Goal: Task Accomplishment & Management: Manage account settings

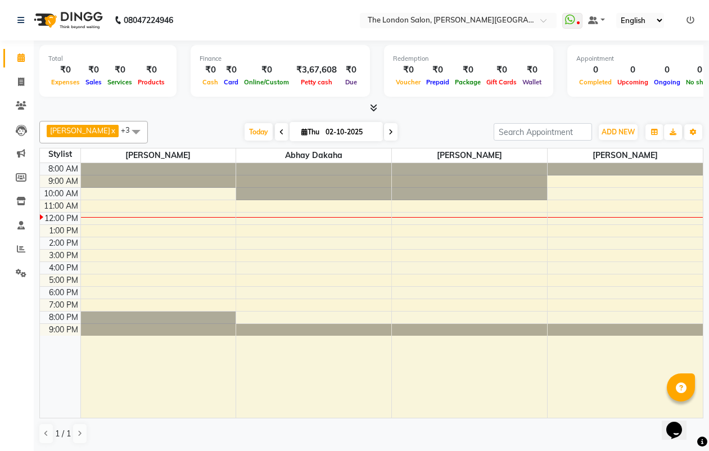
scroll to position [1, 0]
click at [19, 228] on icon at bounding box center [20, 225] width 7 height 8
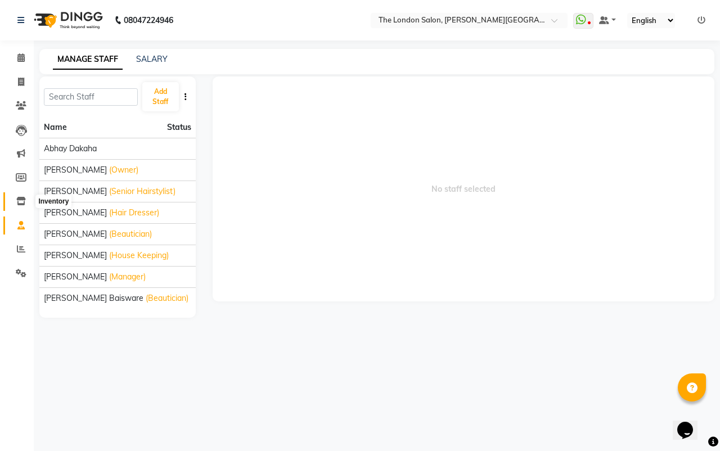
click at [17, 199] on icon at bounding box center [21, 201] width 10 height 8
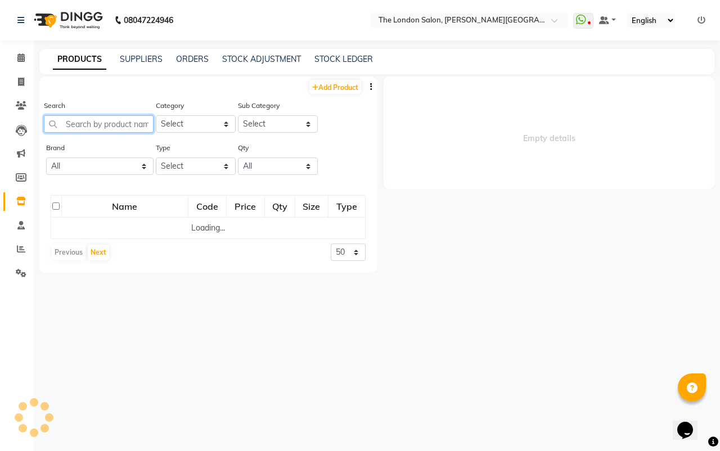
click at [122, 123] on input "text" at bounding box center [99, 123] width 110 height 17
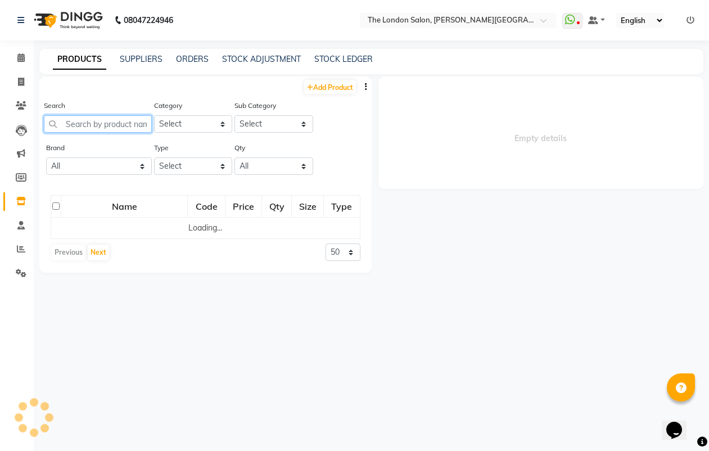
type input "c"
select select
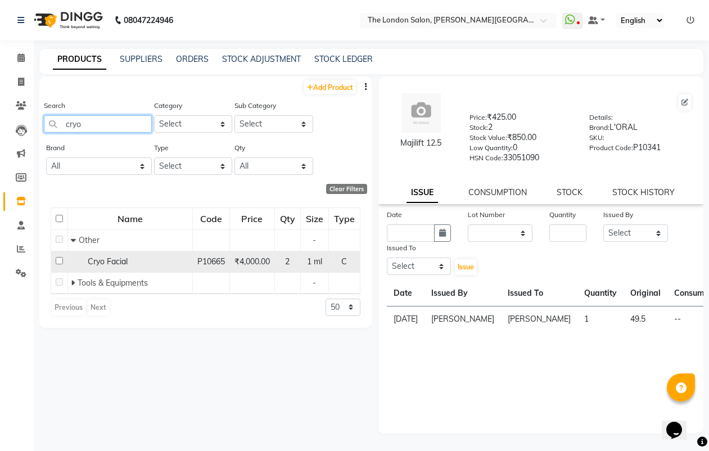
type input "cryo"
click at [57, 261] on input "checkbox" at bounding box center [59, 260] width 7 height 7
checkbox input "true"
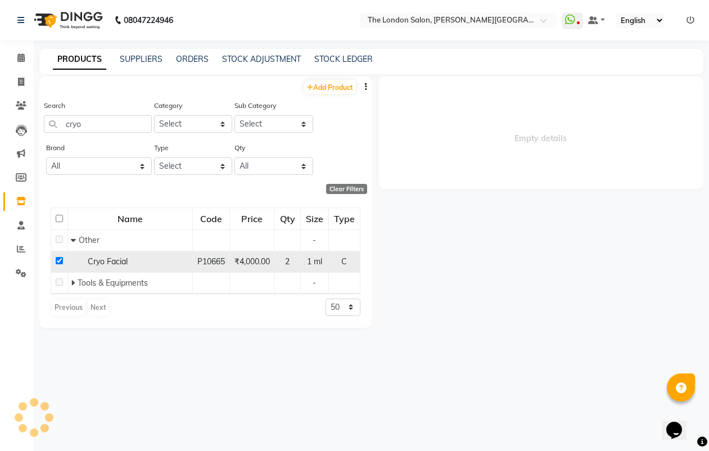
select select
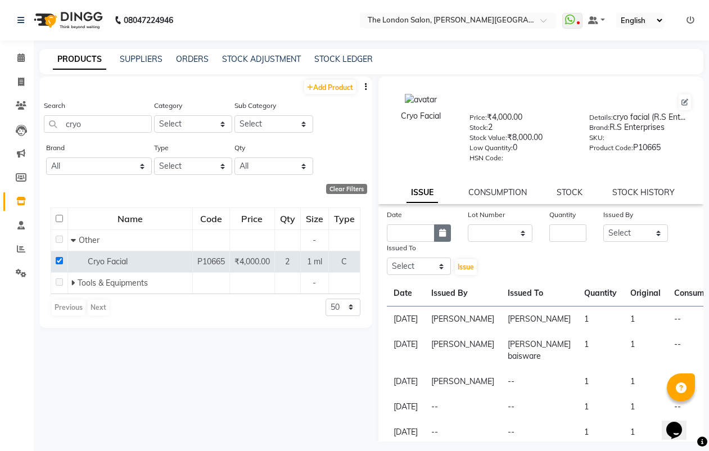
click at [439, 235] on icon "button" at bounding box center [442, 233] width 7 height 8
select select "10"
select select "2025"
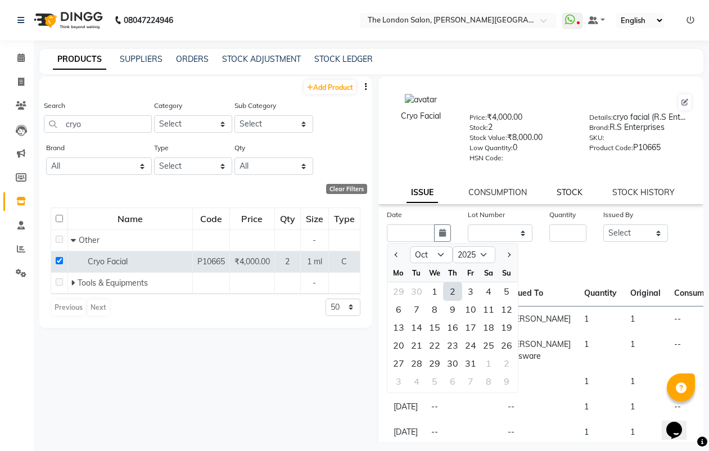
click at [572, 197] on link "STOCK" at bounding box center [570, 192] width 26 height 10
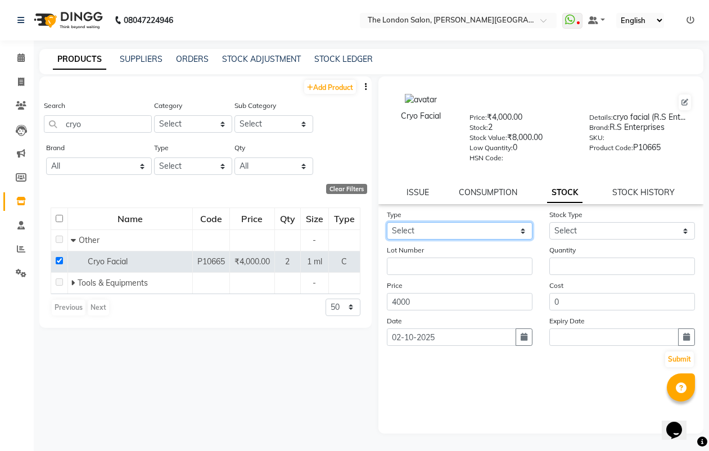
click at [514, 230] on select "Select In" at bounding box center [460, 230] width 146 height 17
select select "in"
click at [387, 222] on select "Select In" at bounding box center [460, 230] width 146 height 17
click at [596, 217] on div "Stock Type Select New Stock Adjustment Return Other" at bounding box center [622, 224] width 163 height 31
click at [599, 222] on div "Stock Type Select New Stock Adjustment Return Other" at bounding box center [622, 224] width 163 height 31
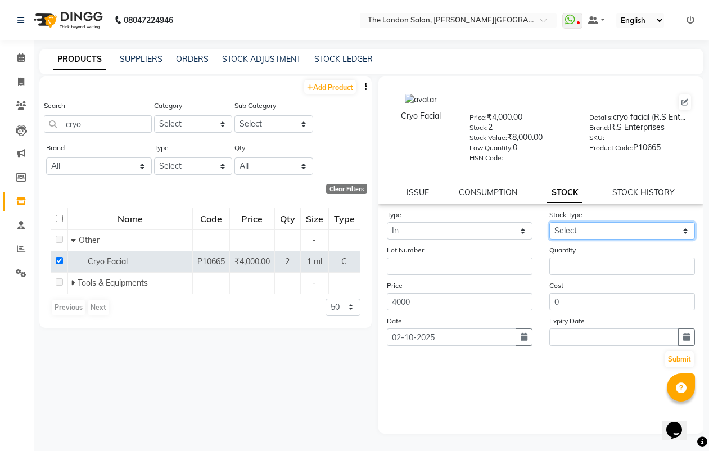
click at [598, 227] on select "Select New Stock Adjustment Return Other" at bounding box center [623, 230] width 146 height 17
select select "new stock"
click at [550, 222] on select "Select New Stock Adjustment Return Other" at bounding box center [623, 230] width 146 height 17
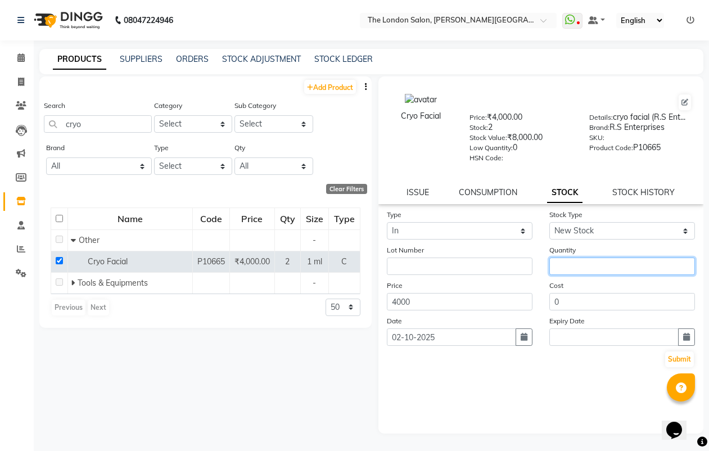
click at [595, 270] on input "number" at bounding box center [623, 266] width 146 height 17
type input "6"
click at [682, 357] on button "Submit" at bounding box center [680, 360] width 29 height 16
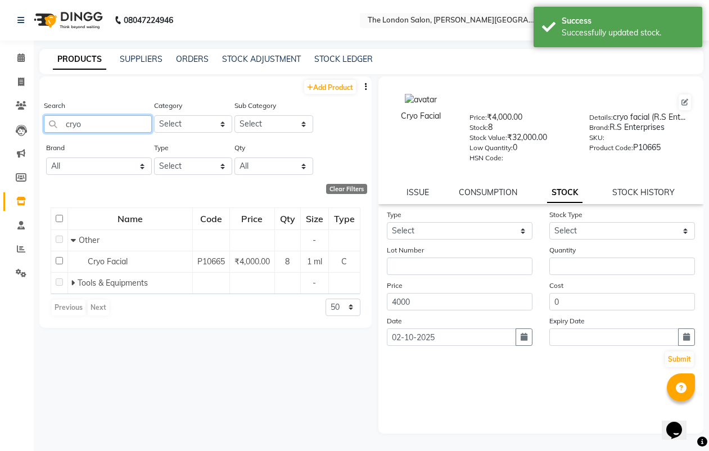
click at [133, 130] on input "cryo" at bounding box center [98, 123] width 108 height 17
type input "c"
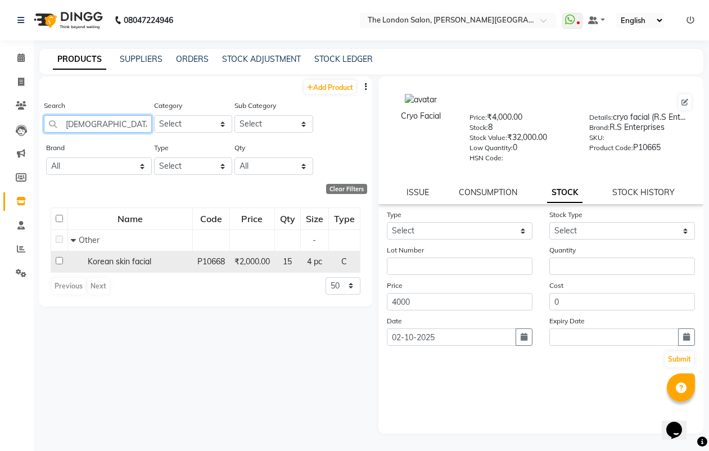
type input "[DEMOGRAPHIC_DATA]"
click at [59, 261] on input "checkbox" at bounding box center [59, 260] width 7 height 7
checkbox input "true"
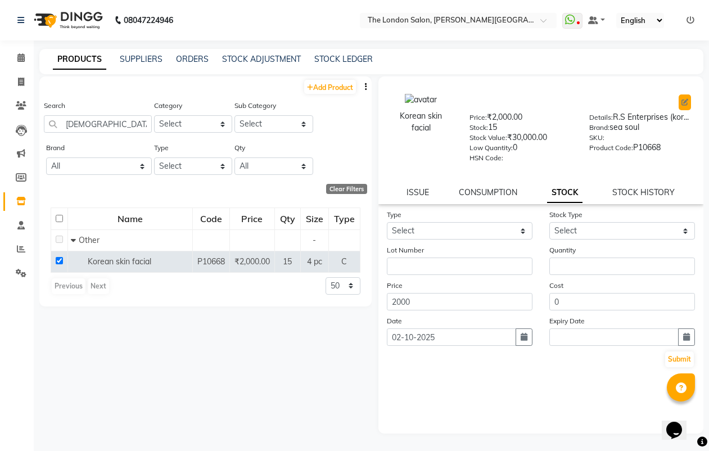
click at [685, 106] on button at bounding box center [685, 103] width 12 height 16
select select "true"
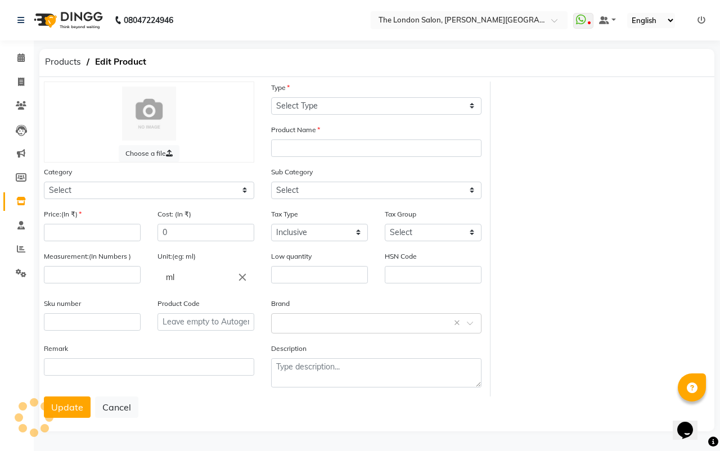
select select "C"
type input "Korean skin facial"
select select
type input "2000"
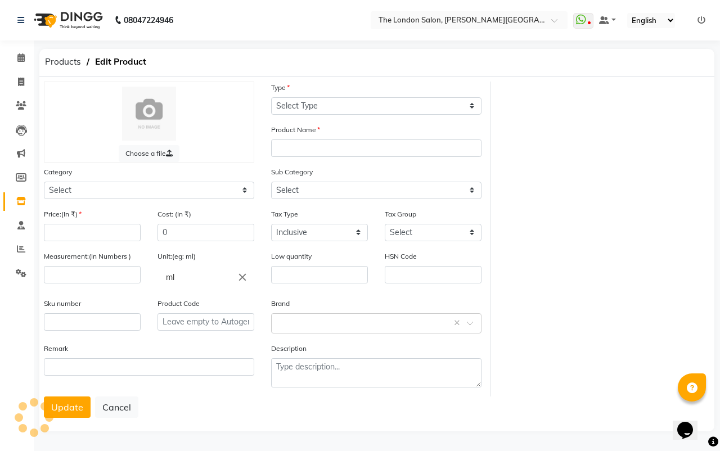
select select
type input "4"
type input "pc"
type input "0"
type input "P10668"
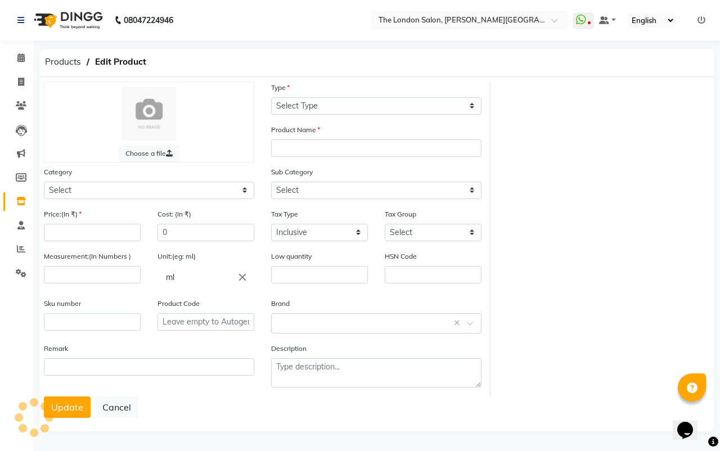
type textarea "R.S Enterprises (korean facial )"
select select "645401000"
select select "1805"
select select "645401002"
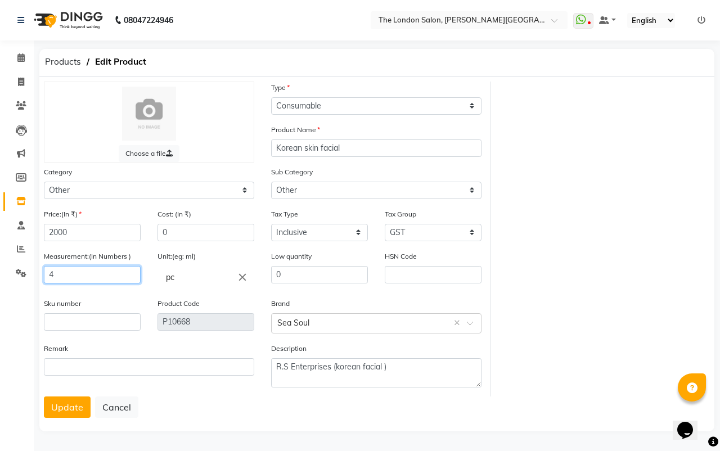
click at [118, 274] on input "4" at bounding box center [92, 274] width 97 height 17
click at [119, 275] on input "4" at bounding box center [92, 274] width 97 height 17
click at [62, 412] on button "Update" at bounding box center [67, 407] width 47 height 21
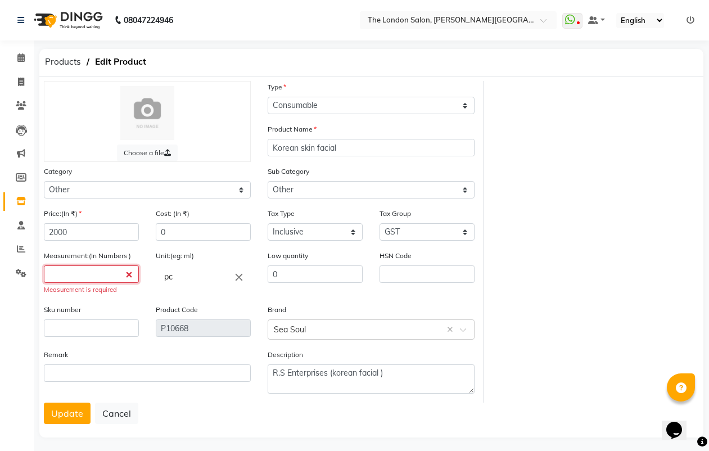
click at [100, 273] on input "number" at bounding box center [91, 274] width 95 height 17
type input "0"
type input "1"
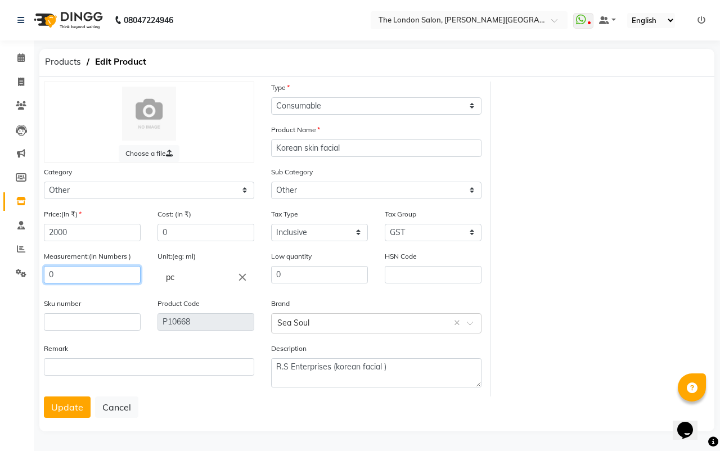
type input "0"
drag, startPoint x: 55, startPoint y: 438, endPoint x: 47, endPoint y: 448, distance: 13.3
click at [48, 449] on main "Products Edit Product Choose a file Type Select Type Both Retail Consumable Pro…" at bounding box center [377, 250] width 686 height 402
click at [50, 423] on div "Choose a file Type Select Type Both Retail Consumable Product Name Korean skin …" at bounding box center [376, 254] width 675 height 354
click at [57, 412] on button "Update" at bounding box center [67, 407] width 47 height 21
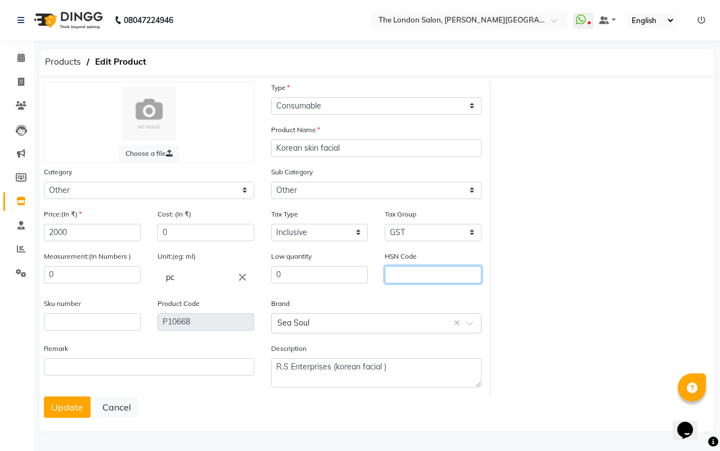
click at [434, 272] on input "text" at bounding box center [433, 274] width 97 height 17
click at [109, 277] on input "0" at bounding box center [92, 274] width 97 height 17
type input "7"
click at [75, 401] on button "Update" at bounding box center [67, 407] width 47 height 21
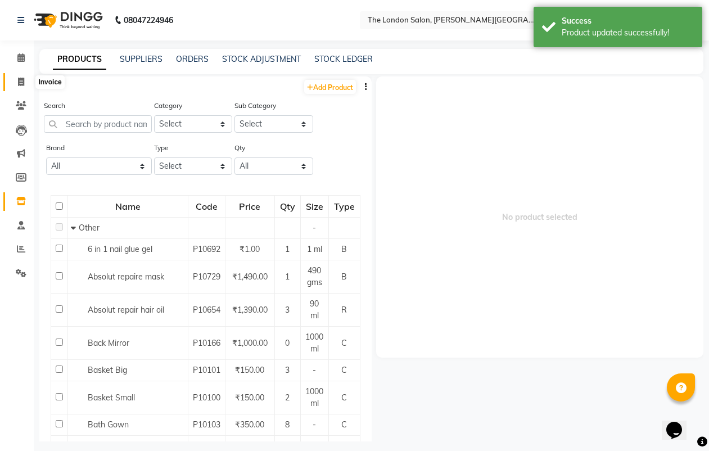
click at [16, 76] on span at bounding box center [21, 82] width 20 height 13
select select "4682"
select select "service"
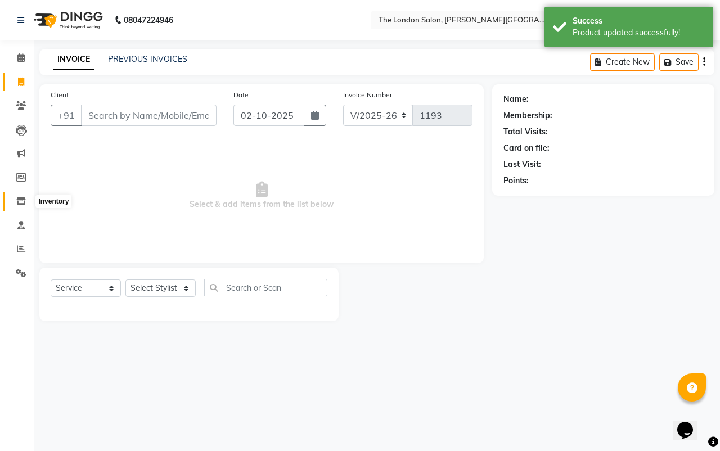
click at [19, 200] on icon at bounding box center [21, 201] width 10 height 8
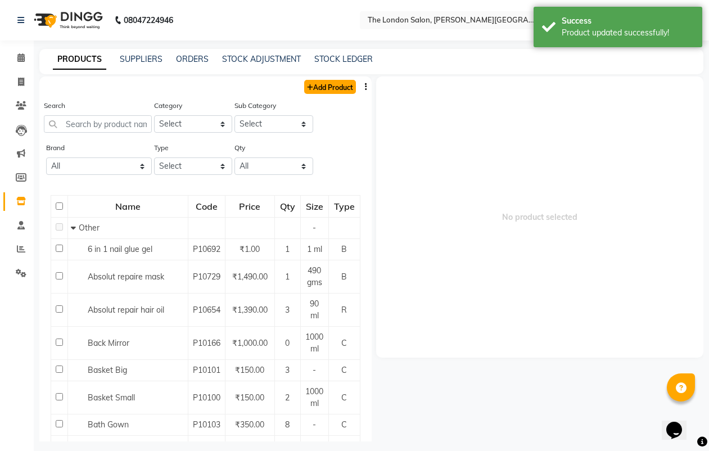
click at [339, 89] on link "Add Product" at bounding box center [330, 87] width 52 height 14
select select "true"
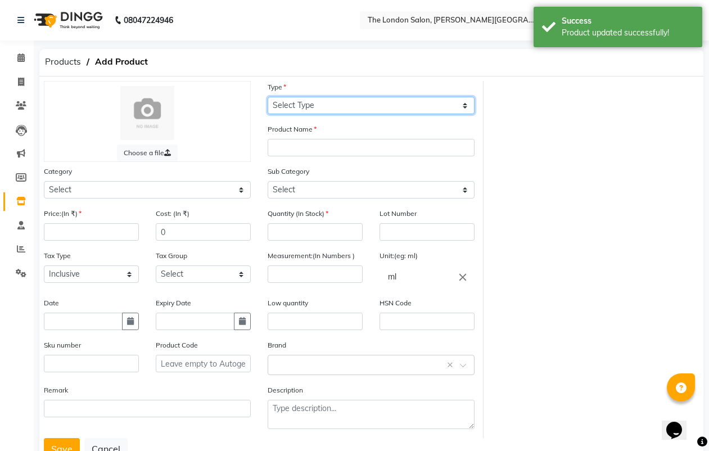
click at [336, 100] on select "Select Type Both Retail Consumable" at bounding box center [371, 105] width 207 height 17
select select "R"
click at [268, 97] on select "Select Type Both Retail Consumable" at bounding box center [371, 105] width 207 height 17
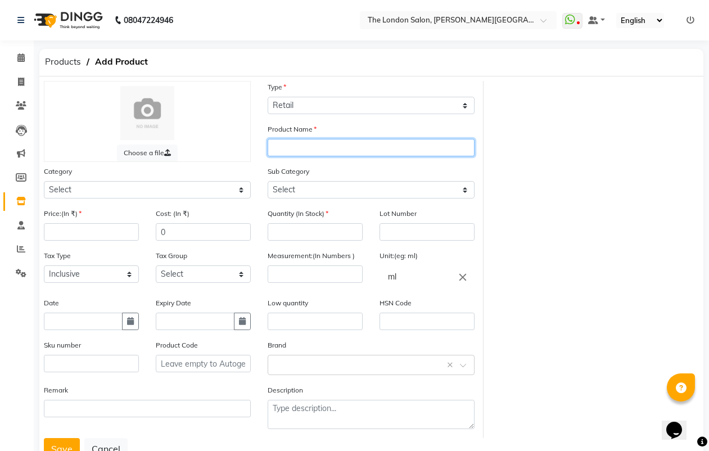
click at [281, 152] on input "text" at bounding box center [371, 147] width 207 height 17
click at [321, 152] on input "Seasoul moizturizer" at bounding box center [371, 147] width 207 height 17
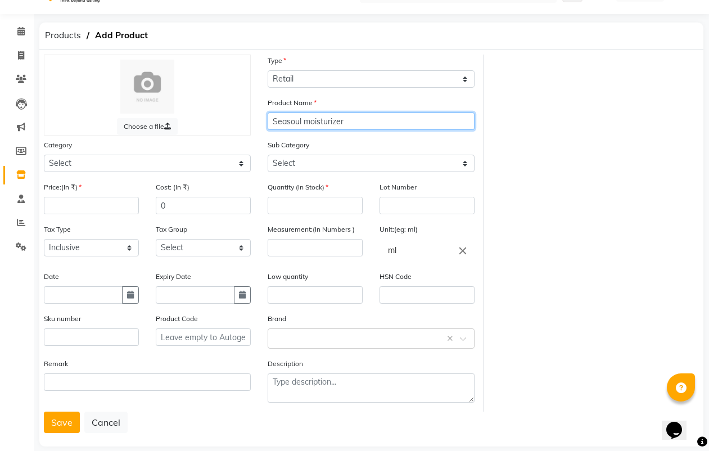
scroll to position [41, 0]
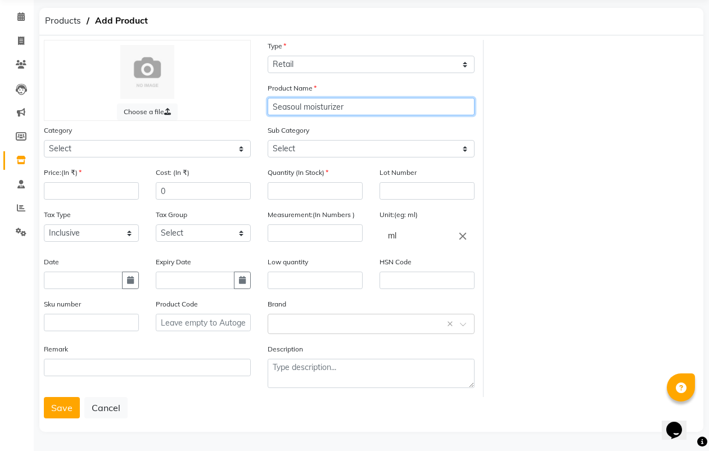
type input "Seasoul moisturizer"
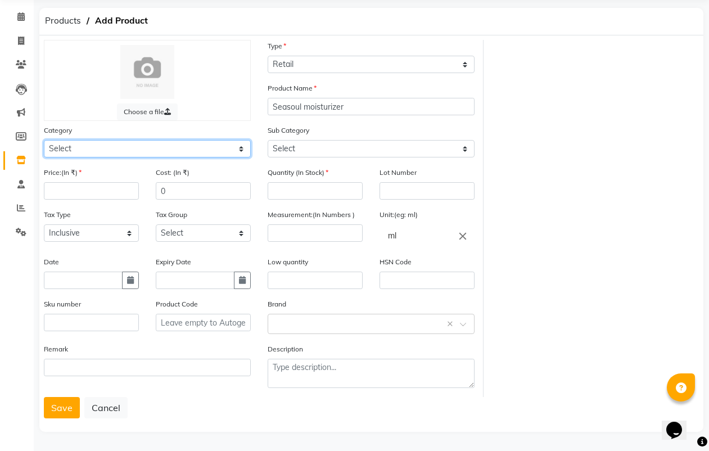
drag, startPoint x: 204, startPoint y: 144, endPoint x: 197, endPoint y: 156, distance: 14.1
click at [204, 144] on select "Select Waxing Beauty & Other Salon use Color Bar Machine Hair color Salon use C…" at bounding box center [147, 148] width 207 height 17
select select "645401000"
click at [44, 140] on select "Select Waxing Beauty & Other Salon use Color Bar Machine Hair color Salon use C…" at bounding box center [147, 148] width 207 height 17
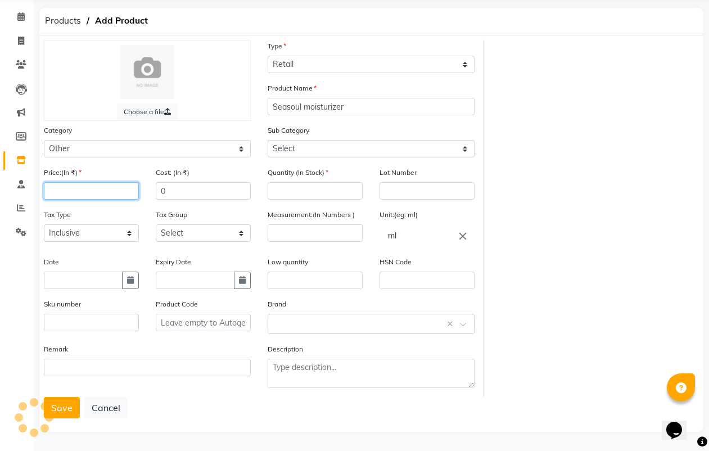
click at [95, 193] on input "number" at bounding box center [91, 190] width 95 height 17
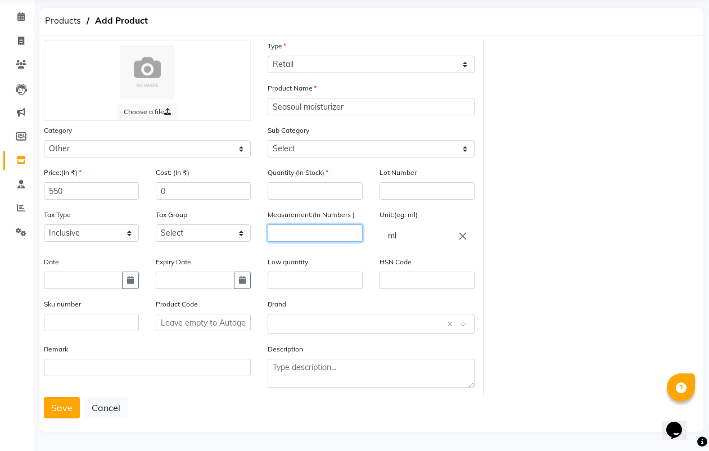
click at [340, 241] on input "number" at bounding box center [315, 232] width 95 height 17
click at [122, 190] on input "550" at bounding box center [91, 190] width 95 height 17
type input "520"
click at [129, 279] on icon "button" at bounding box center [130, 280] width 7 height 8
select select "10"
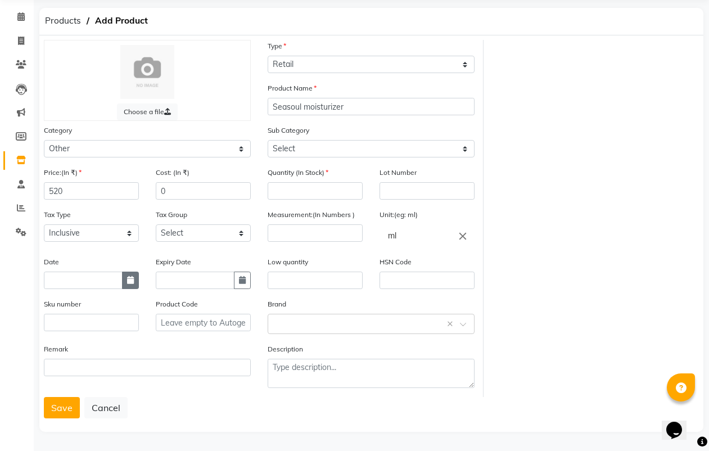
select select "2025"
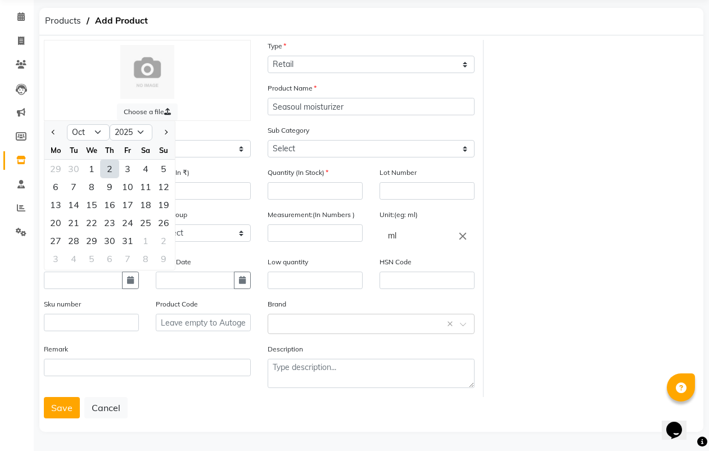
click at [110, 173] on div "2" at bounding box center [110, 169] width 18 height 18
type input "02-10-2025"
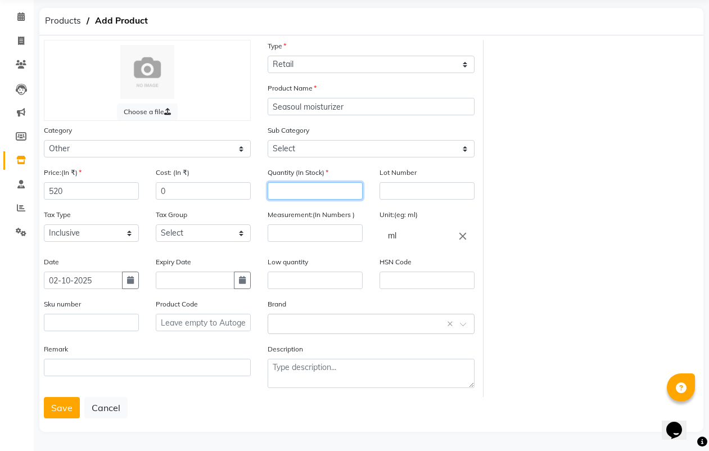
click at [314, 194] on input "number" at bounding box center [315, 190] width 95 height 17
type input "3"
click at [301, 236] on input "number" at bounding box center [315, 232] width 95 height 17
click at [467, 234] on icon "close" at bounding box center [463, 236] width 12 height 12
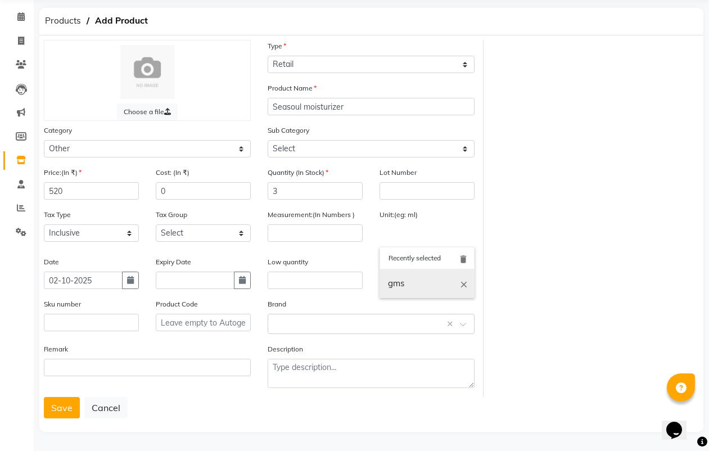
click at [413, 293] on link "gms" at bounding box center [427, 284] width 95 height 29
type input "gms"
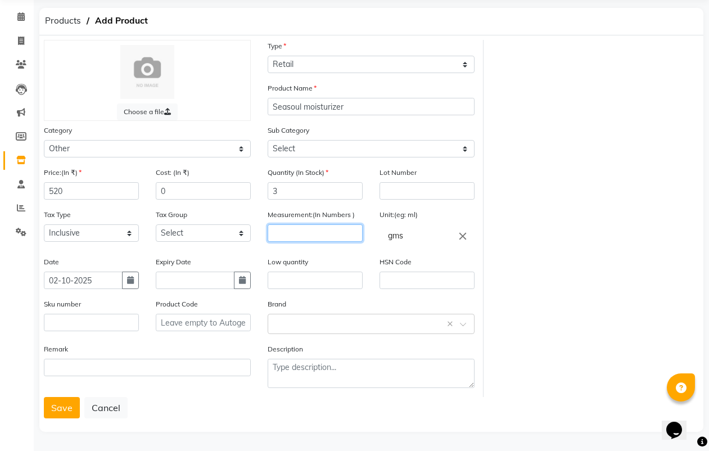
click at [349, 236] on input "number" at bounding box center [315, 232] width 95 height 17
type input "100"
click at [78, 411] on button "Save" at bounding box center [62, 407] width 36 height 21
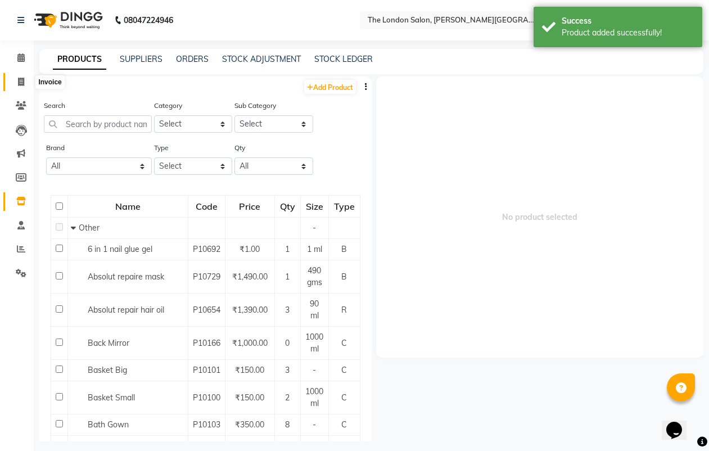
click at [24, 86] on span at bounding box center [21, 82] width 20 height 13
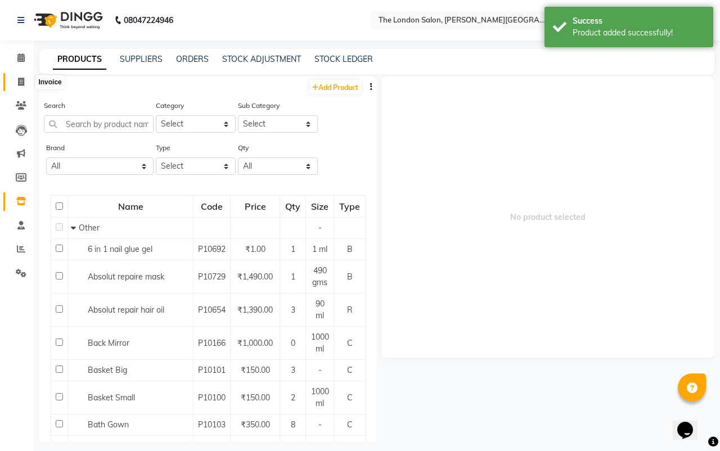
select select "4682"
select select "service"
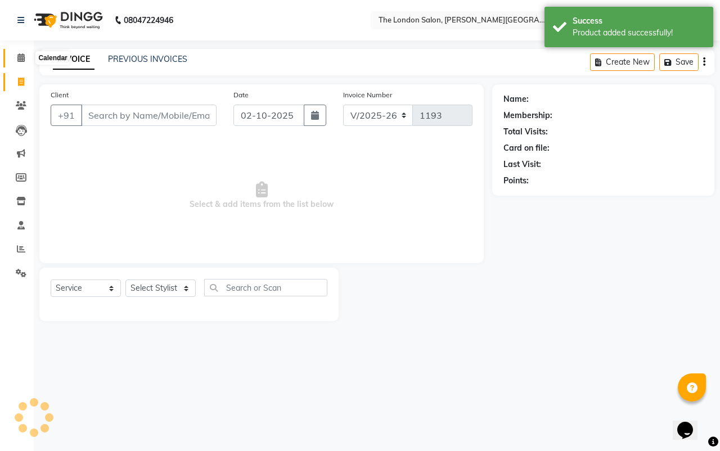
click at [20, 56] on icon at bounding box center [20, 57] width 7 height 8
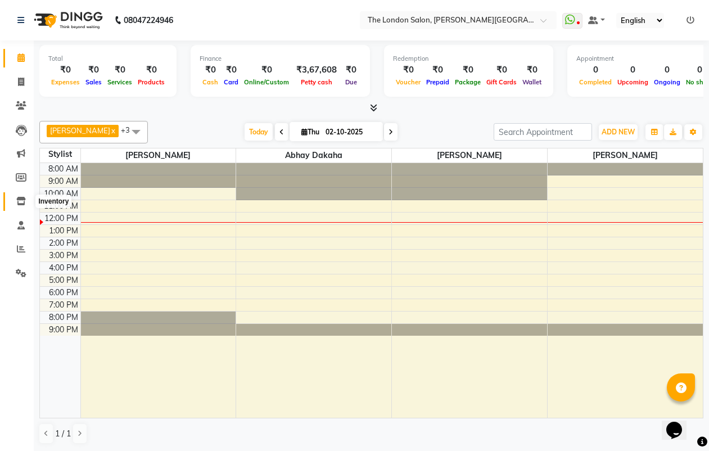
click at [23, 197] on icon at bounding box center [21, 201] width 10 height 8
select select
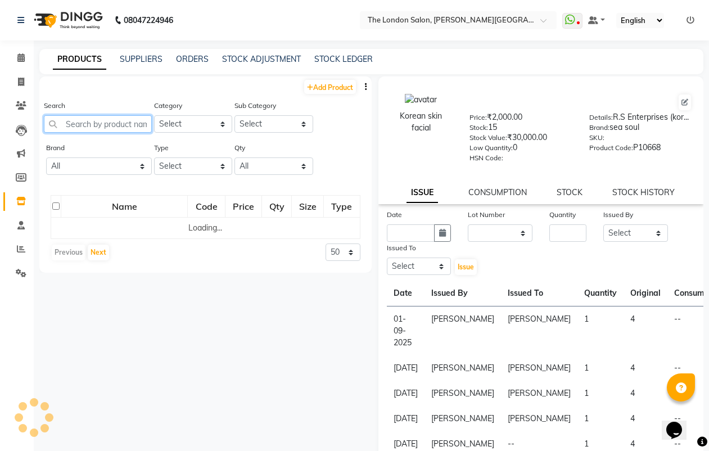
click at [106, 120] on input "text" at bounding box center [98, 123] width 108 height 17
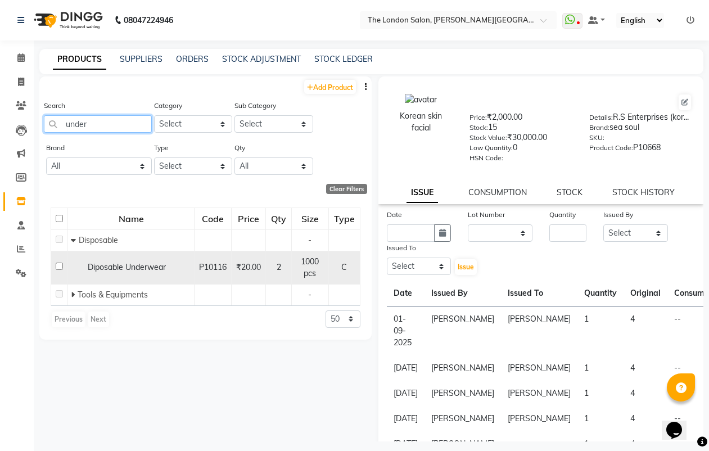
type input "under"
click at [60, 266] on input "checkbox" at bounding box center [59, 266] width 7 height 7
checkbox input "true"
select select
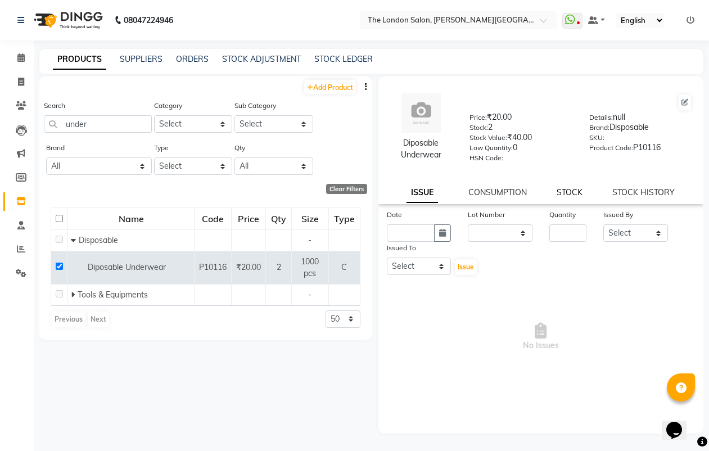
click at [567, 191] on link "STOCK" at bounding box center [570, 192] width 26 height 10
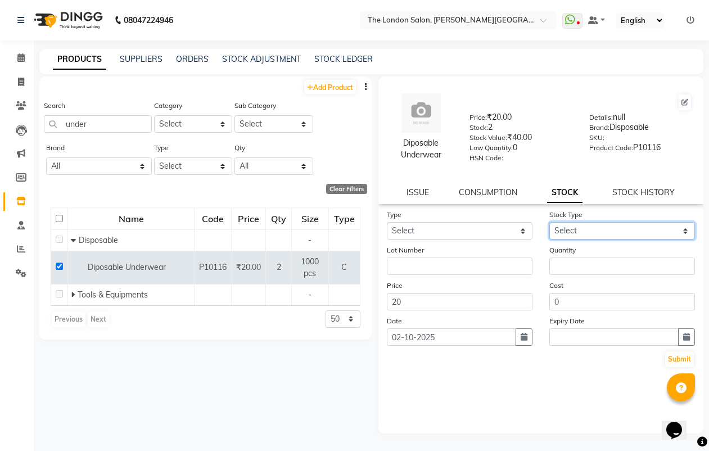
click at [565, 231] on select "Select" at bounding box center [623, 230] width 146 height 17
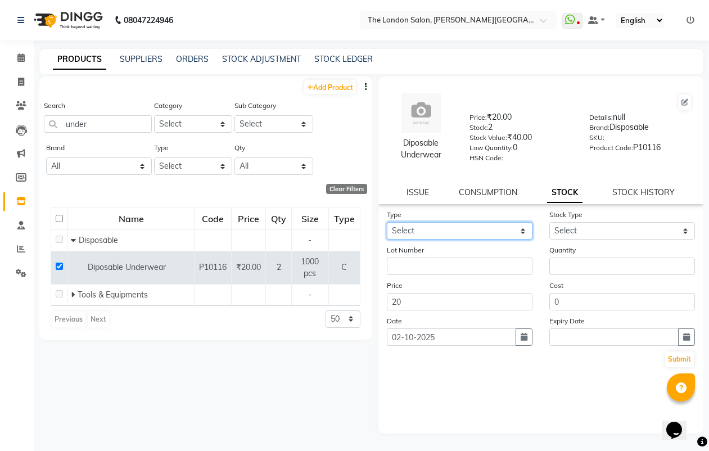
click at [464, 233] on select "Select In" at bounding box center [460, 230] width 146 height 17
select select "in"
click at [387, 222] on select "Select In" at bounding box center [460, 230] width 146 height 17
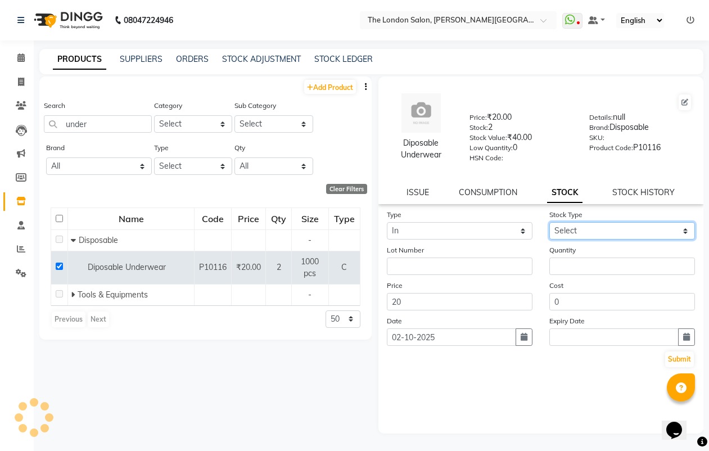
click at [567, 227] on select "Select New Stock Adjustment Return Other" at bounding box center [623, 230] width 146 height 17
select select "new stock"
click at [550, 222] on select "Select New Stock Adjustment Return Other" at bounding box center [623, 230] width 146 height 17
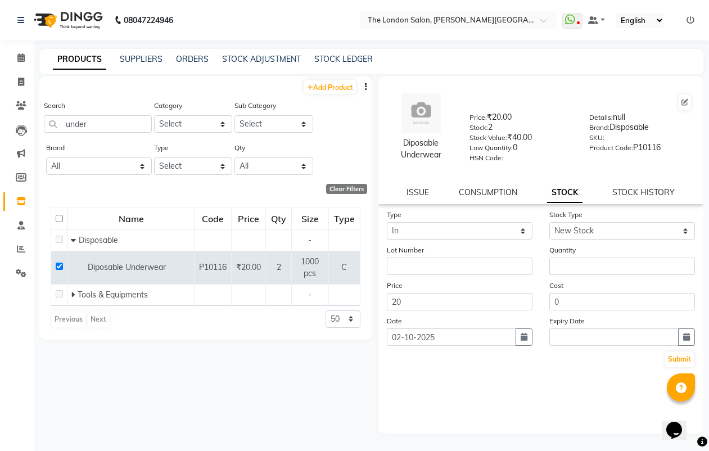
click at [576, 257] on div "Quantity" at bounding box center [622, 259] width 163 height 31
click at [577, 258] on input "number" at bounding box center [623, 266] width 146 height 17
type input "10"
click at [684, 356] on button "Submit" at bounding box center [680, 360] width 29 height 16
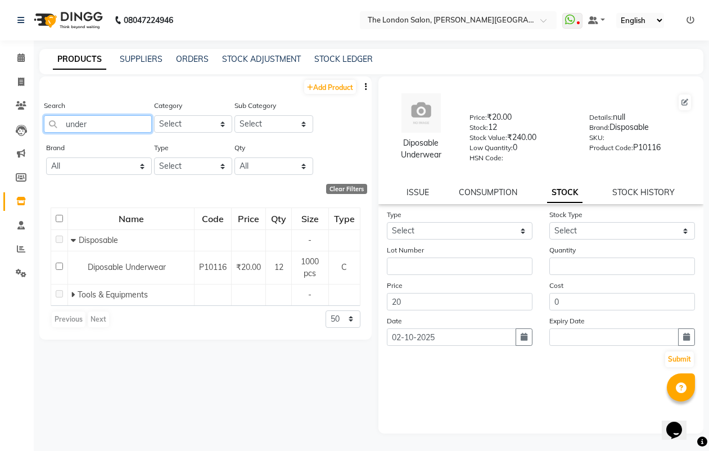
click at [114, 120] on input "under" at bounding box center [98, 123] width 108 height 17
type input "u"
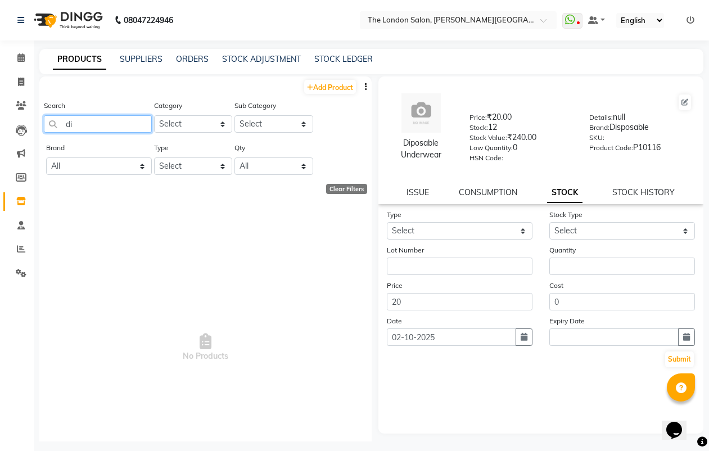
type input "d"
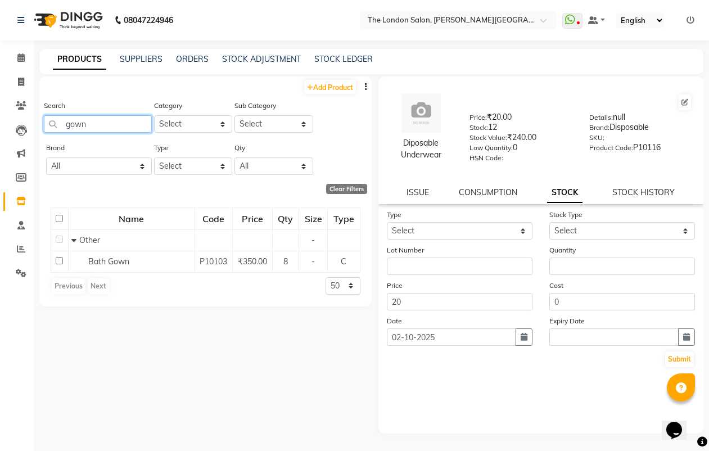
click at [127, 115] on input "gown" at bounding box center [98, 123] width 108 height 17
click at [130, 128] on input "gown" at bounding box center [98, 123] width 108 height 17
type input "g"
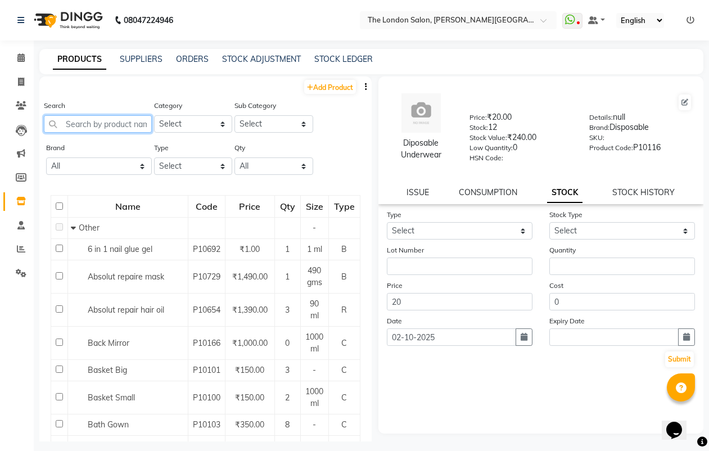
click at [132, 125] on input "text" at bounding box center [98, 123] width 108 height 17
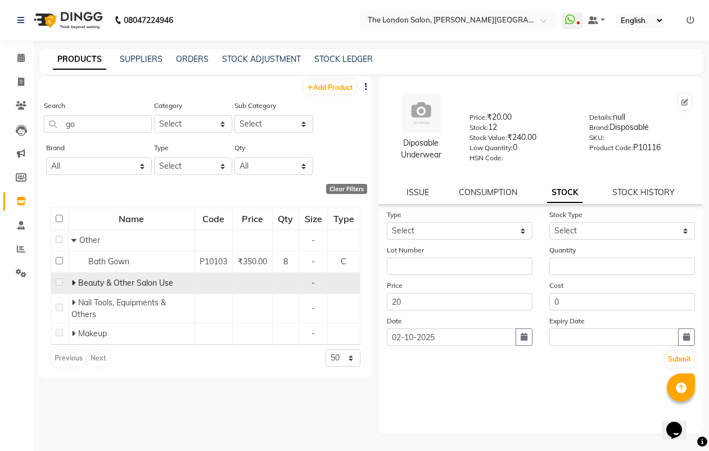
click at [76, 285] on span at bounding box center [74, 283] width 7 height 10
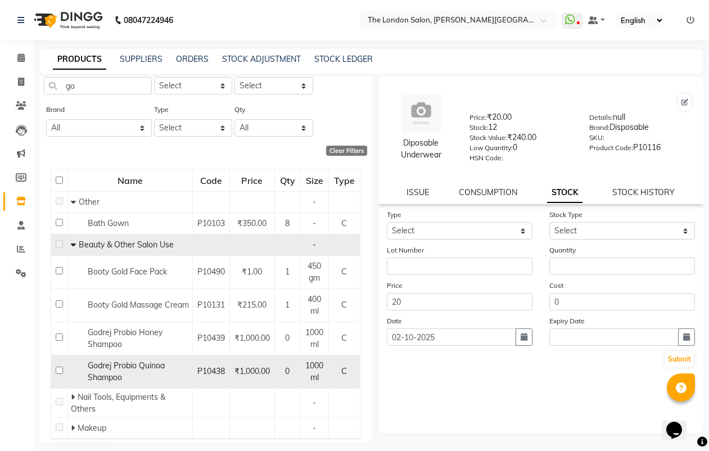
scroll to position [70, 0]
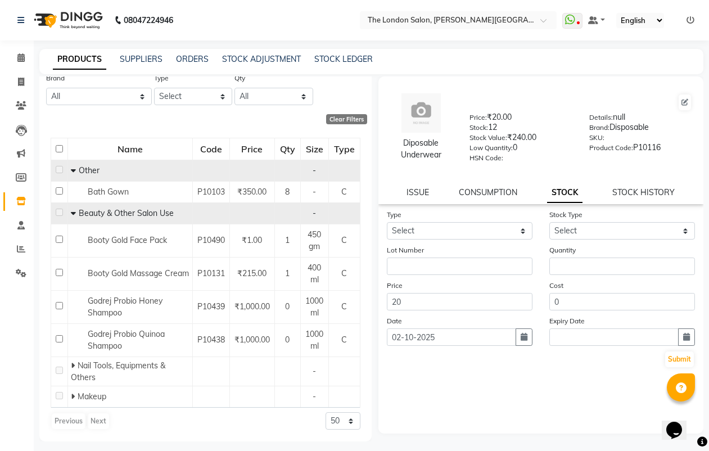
click at [73, 175] on span at bounding box center [73, 170] width 5 height 10
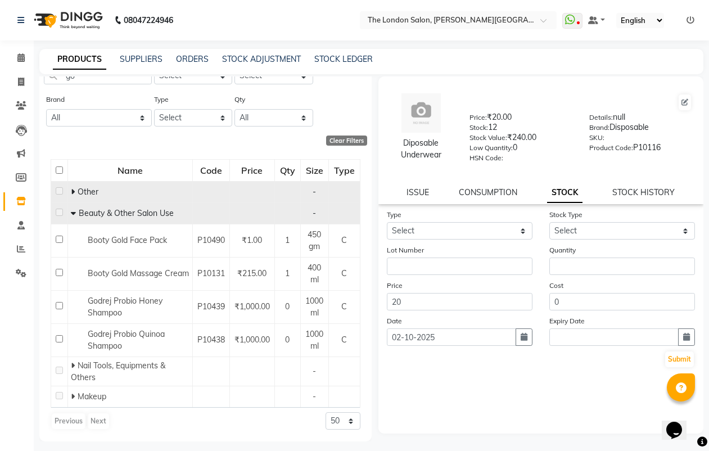
click at [73, 194] on icon at bounding box center [73, 192] width 4 height 8
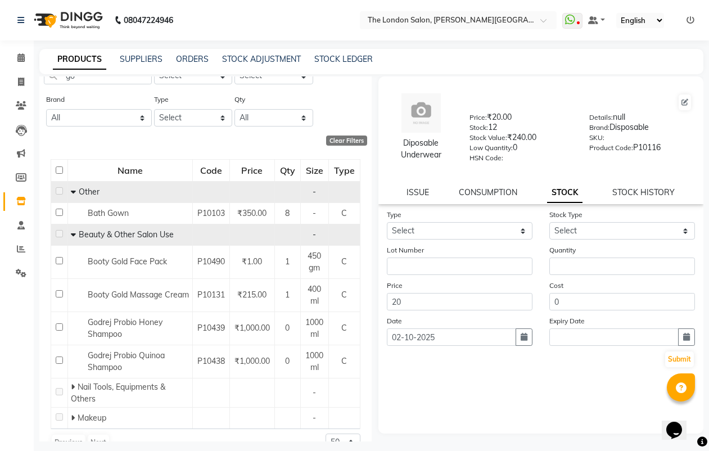
scroll to position [70, 0]
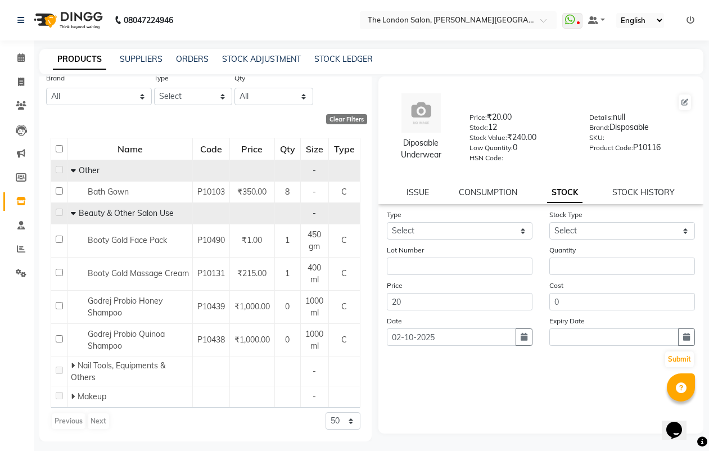
click at [71, 212] on icon at bounding box center [73, 213] width 5 height 8
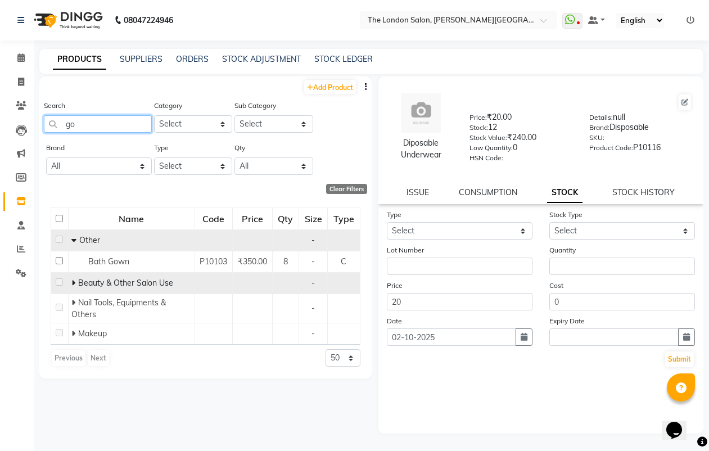
drag, startPoint x: 133, startPoint y: 128, endPoint x: 127, endPoint y: 128, distance: 6.2
click at [128, 128] on input "go" at bounding box center [98, 123] width 108 height 17
type input "g"
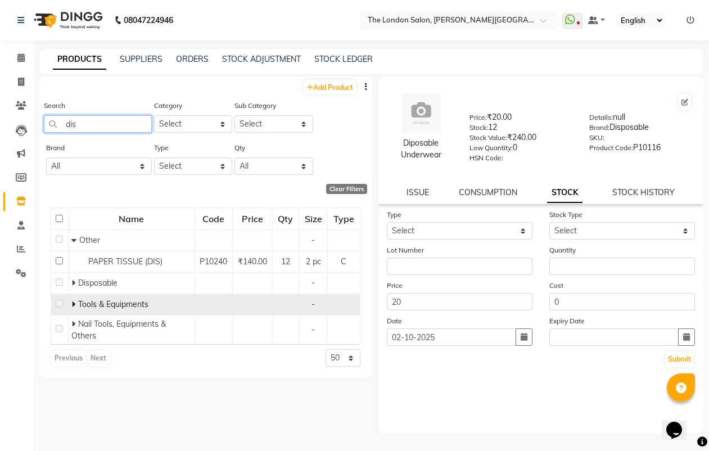
type input "dis"
click at [72, 308] on icon at bounding box center [73, 304] width 4 height 8
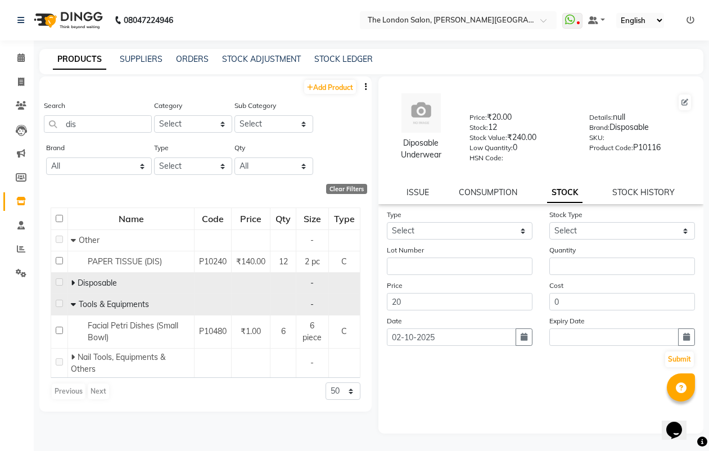
click at [75, 282] on span at bounding box center [74, 283] width 7 height 10
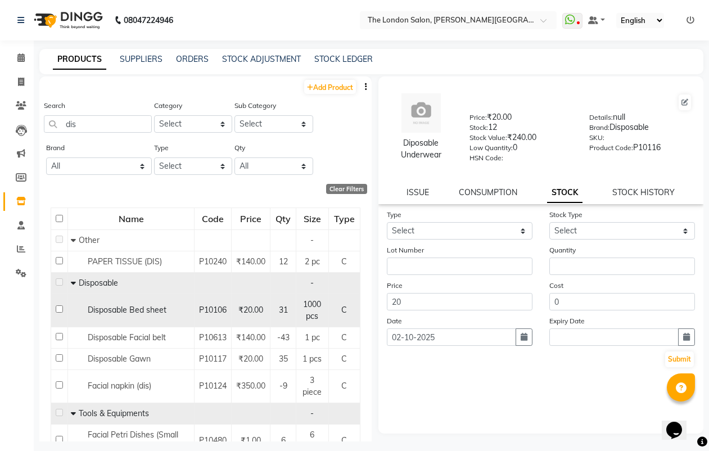
click at [59, 311] on input "checkbox" at bounding box center [59, 309] width 7 height 7
checkbox input "true"
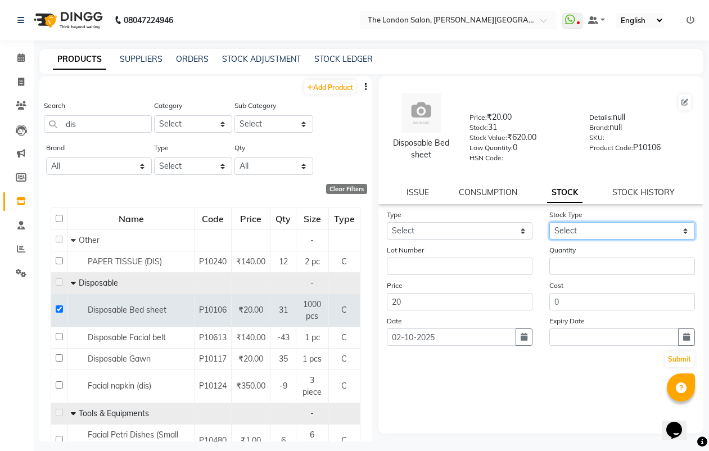
click at [560, 233] on select "Select New Stock Adjustment Return Other" at bounding box center [623, 230] width 146 height 17
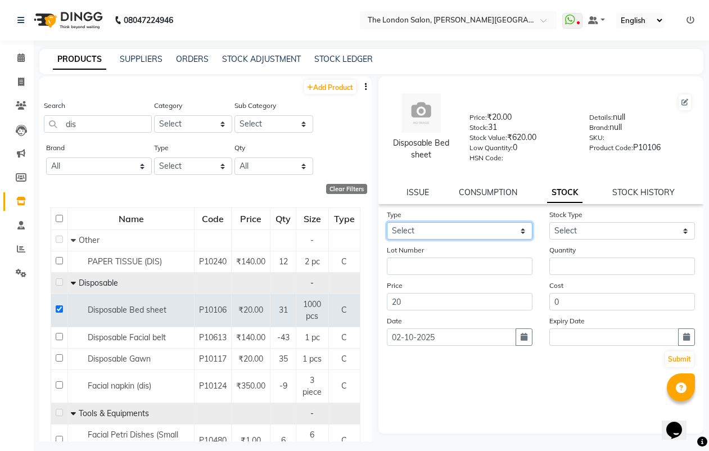
drag, startPoint x: 466, startPoint y: 231, endPoint x: 466, endPoint y: 238, distance: 7.3
click at [466, 231] on select "Select In" at bounding box center [460, 230] width 146 height 17
select select "in"
click at [387, 222] on select "Select In" at bounding box center [460, 230] width 146 height 17
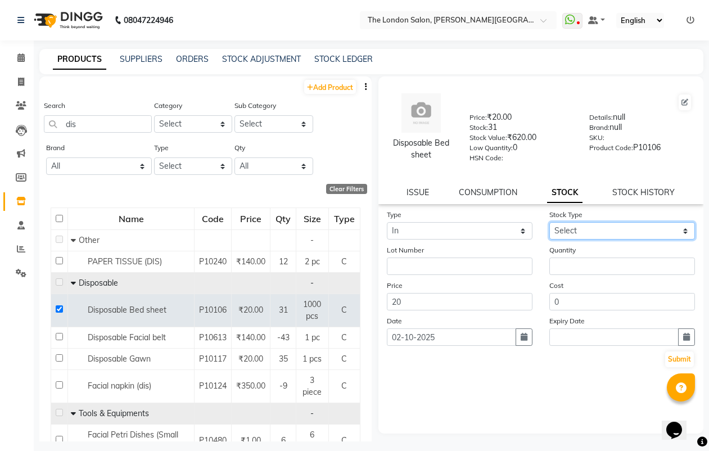
click at [579, 231] on select "Select New Stock Adjustment Return Other" at bounding box center [623, 230] width 146 height 17
select select "new stock"
click at [550, 222] on select "Select New Stock Adjustment Return Other" at bounding box center [623, 230] width 146 height 17
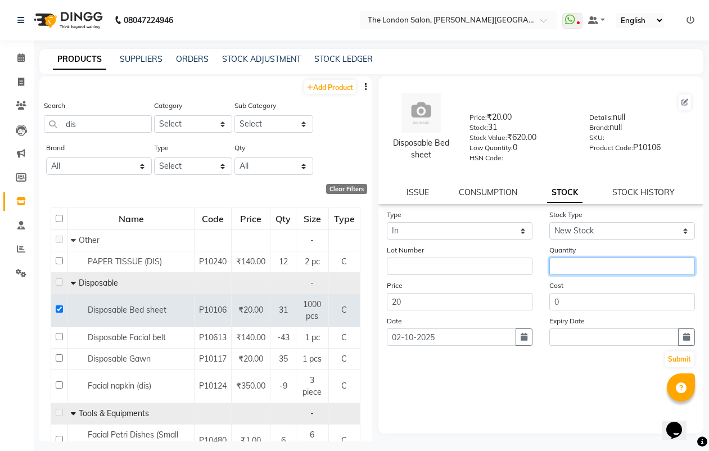
click at [571, 258] on input "number" at bounding box center [623, 266] width 146 height 17
type input "36"
click at [677, 358] on button "Submit" at bounding box center [680, 360] width 29 height 16
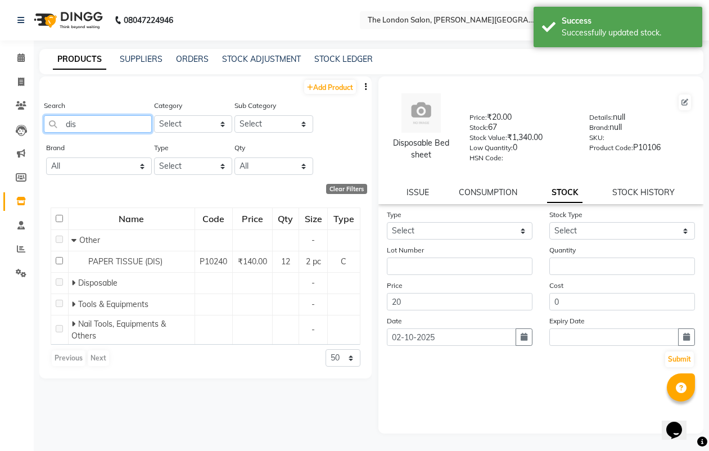
click at [119, 124] on input "dis" at bounding box center [98, 123] width 108 height 17
type input "dis"
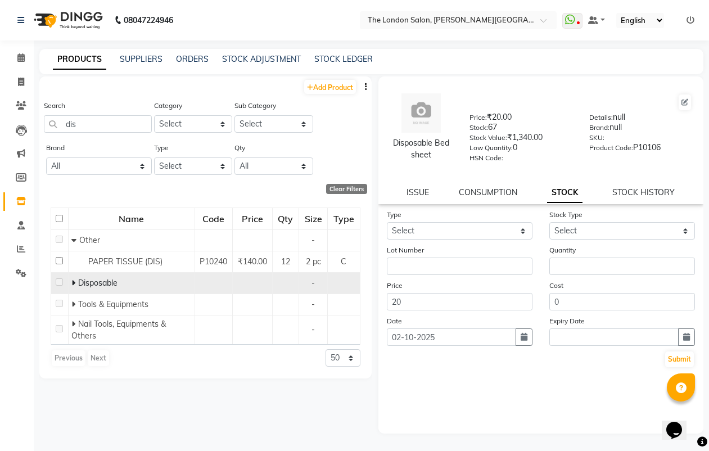
drag, startPoint x: 73, startPoint y: 284, endPoint x: 72, endPoint y: 292, distance: 8.5
click at [73, 285] on icon at bounding box center [73, 283] width 4 height 8
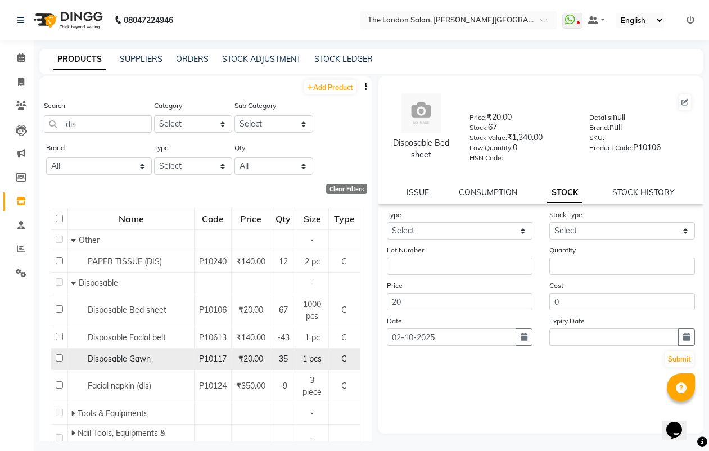
click at [59, 368] on td at bounding box center [59, 358] width 17 height 21
click at [59, 362] on input "checkbox" at bounding box center [59, 357] width 7 height 7
checkbox input "true"
drag, startPoint x: 592, startPoint y: 219, endPoint x: 594, endPoint y: 231, distance: 11.9
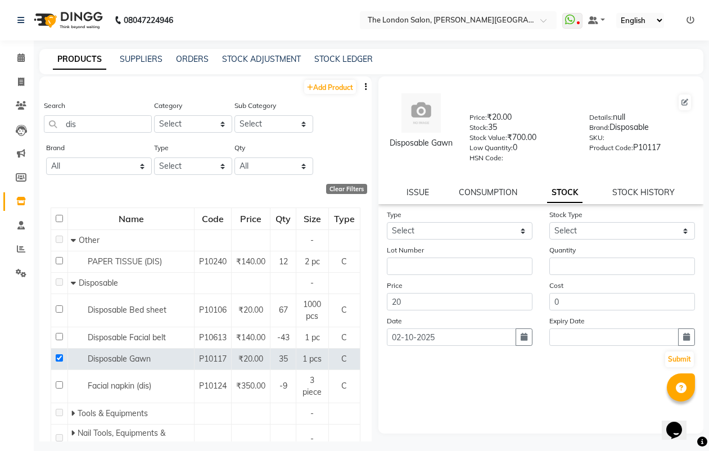
click at [594, 230] on div "Stock Type Select New Stock Adjustment Return Other" at bounding box center [622, 224] width 163 height 31
drag, startPoint x: 596, startPoint y: 227, endPoint x: 596, endPoint y: 233, distance: 6.8
click at [596, 227] on select "Select New Stock Adjustment Return Other" at bounding box center [623, 230] width 146 height 17
select select "new stock"
click at [550, 222] on select "Select New Stock Adjustment Return Other" at bounding box center [623, 230] width 146 height 17
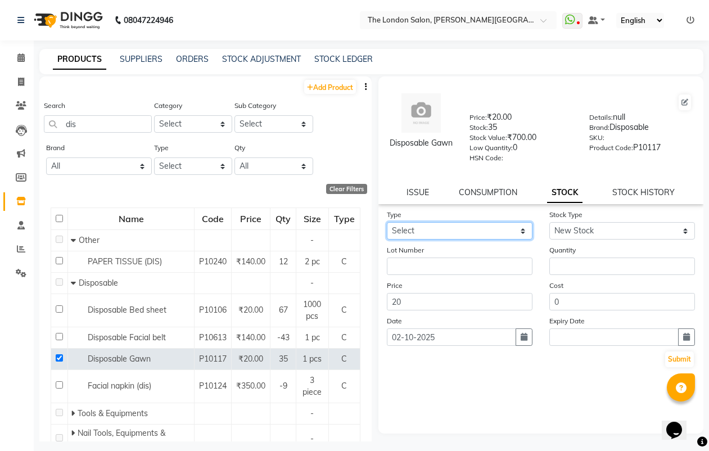
click at [488, 232] on select "Select In" at bounding box center [460, 230] width 146 height 17
select select "in"
click at [387, 222] on select "Select In" at bounding box center [460, 230] width 146 height 17
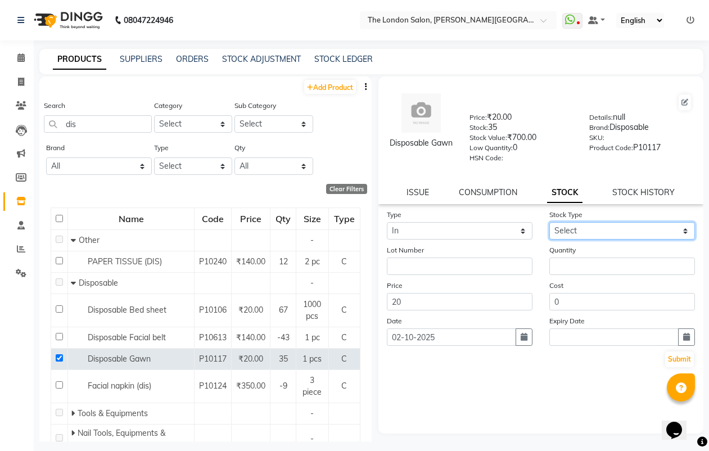
click at [560, 234] on select "Select New Stock Adjustment Return Other" at bounding box center [623, 230] width 146 height 17
select select "new stock"
click at [550, 222] on select "Select New Stock Adjustment Return Other" at bounding box center [623, 230] width 146 height 17
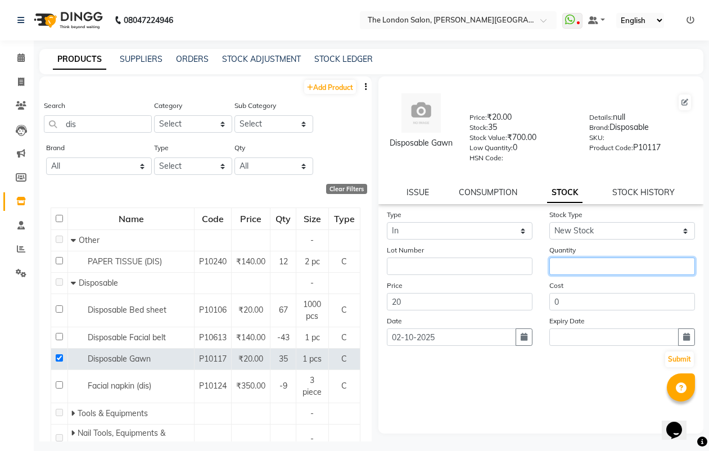
click at [568, 263] on input "number" at bounding box center [623, 266] width 146 height 17
type input "10"
click at [676, 362] on button "Submit" at bounding box center [680, 360] width 29 height 16
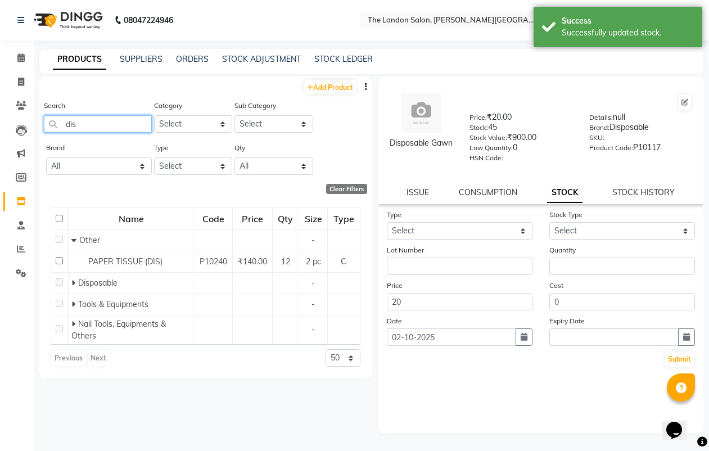
drag, startPoint x: 136, startPoint y: 116, endPoint x: 136, endPoint y: 130, distance: 13.5
click at [136, 118] on input "dis" at bounding box center [98, 123] width 108 height 17
type input "d"
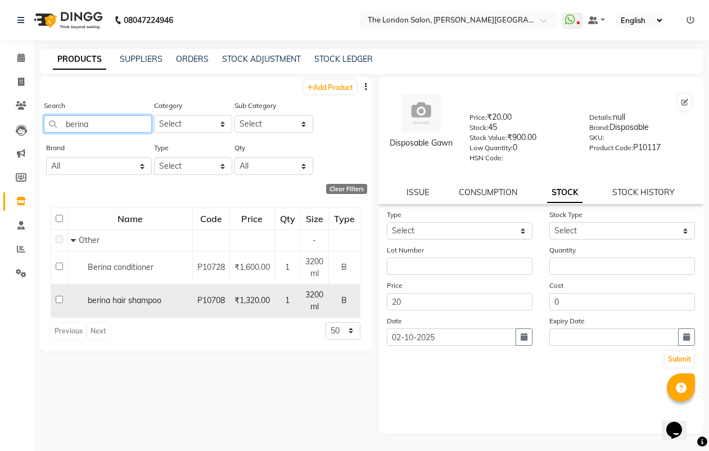
type input "berina"
click at [59, 302] on input "checkbox" at bounding box center [59, 299] width 7 height 7
checkbox input "true"
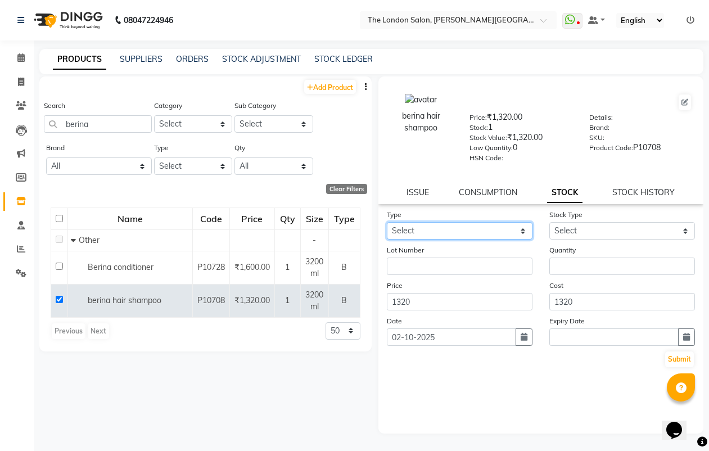
click at [509, 233] on select "Select In" at bounding box center [460, 230] width 146 height 17
click at [502, 276] on form "Type Select In Stock Type Select New Stock Adjustment Return Other Lot Number Q…" at bounding box center [541, 289] width 309 height 160
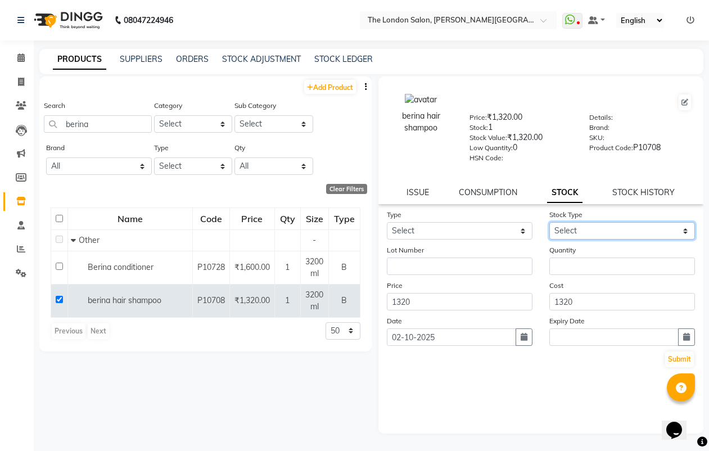
click at [579, 235] on select "Select New Stock Adjustment Return Other" at bounding box center [623, 230] width 146 height 17
select select "new stock"
click at [550, 222] on select "Select New Stock Adjustment Return Other" at bounding box center [623, 230] width 146 height 17
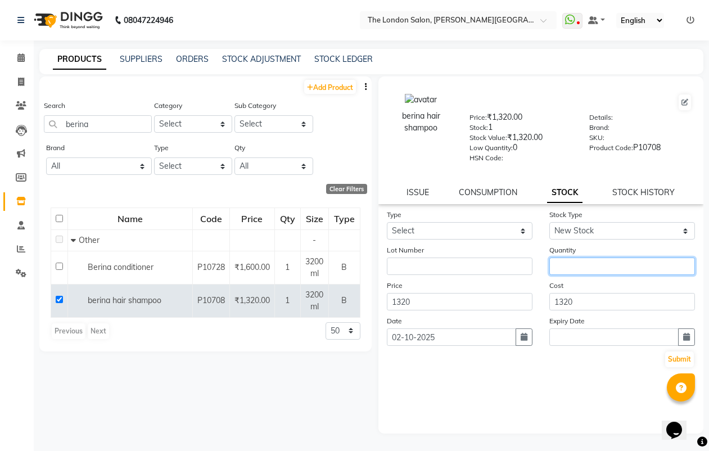
click at [585, 267] on input "number" at bounding box center [623, 266] width 146 height 17
type input "4"
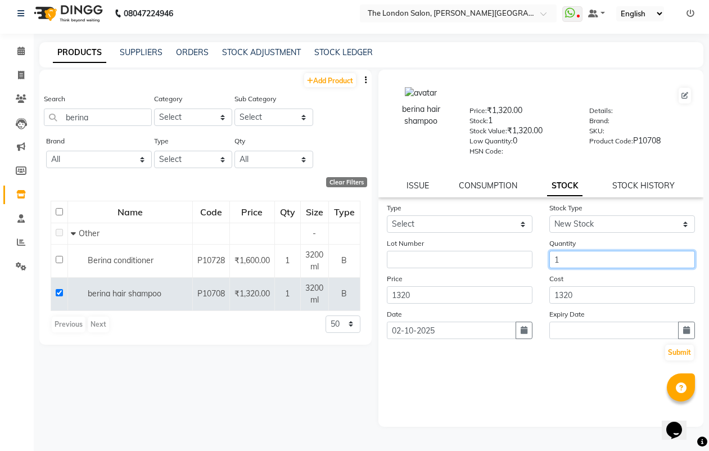
scroll to position [7, 0]
type input "1"
click at [682, 347] on button "Submit" at bounding box center [680, 352] width 29 height 16
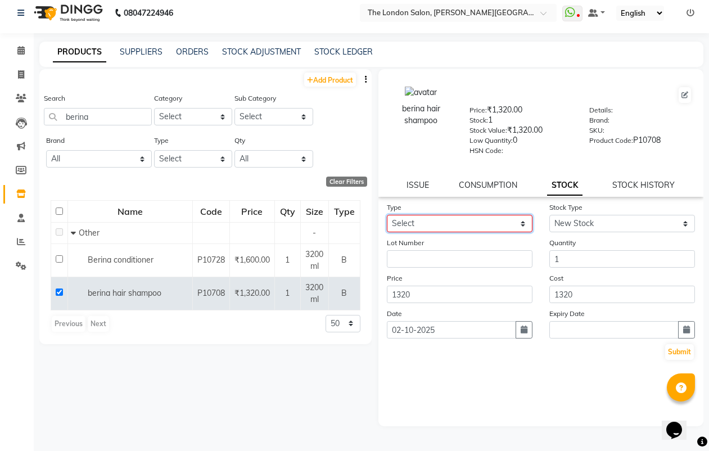
click at [494, 227] on select "Select In" at bounding box center [460, 223] width 146 height 17
select select "in"
click at [387, 215] on select "Select In" at bounding box center [460, 223] width 146 height 17
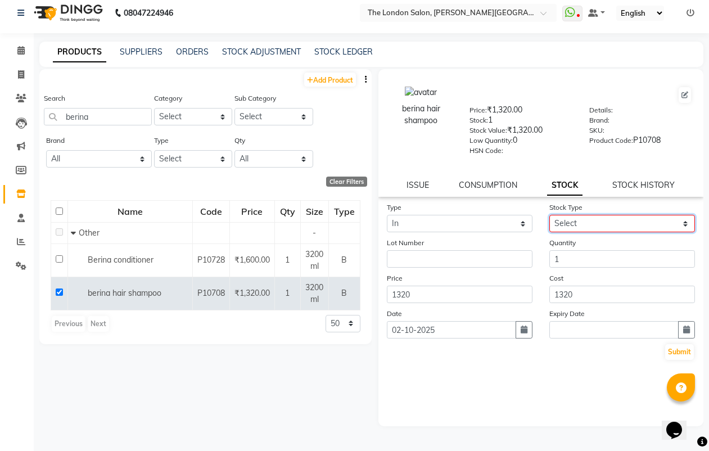
click at [607, 223] on select "Select New Stock Adjustment Return Other" at bounding box center [623, 223] width 146 height 17
select select "new stock"
click at [550, 215] on select "Select New Stock Adjustment Return Other" at bounding box center [623, 223] width 146 height 17
click at [677, 356] on button "Submit" at bounding box center [680, 352] width 29 height 16
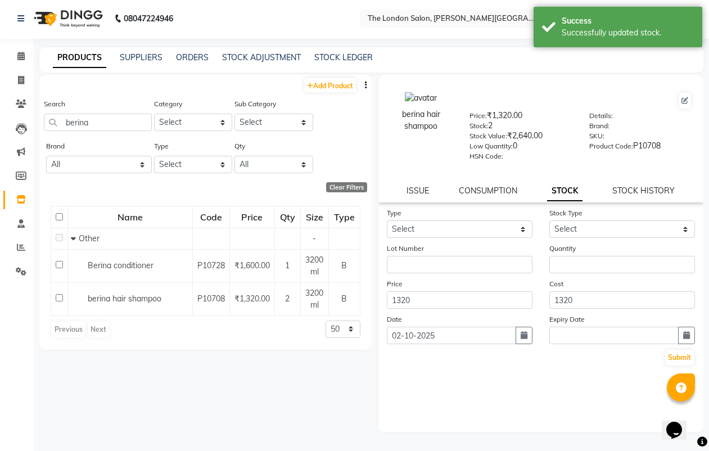
scroll to position [0, 0]
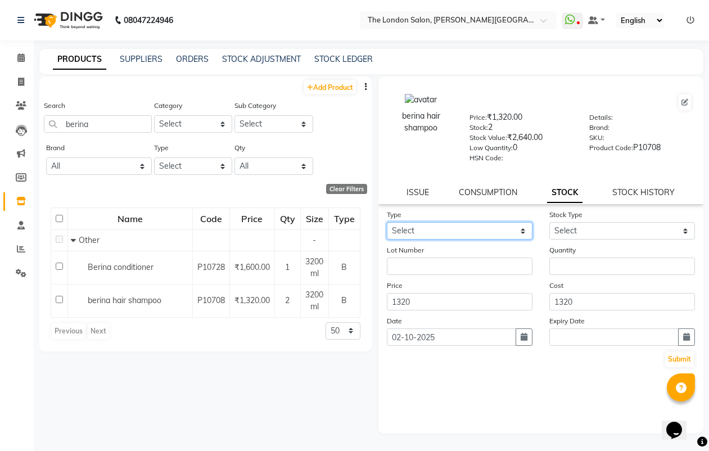
click at [510, 226] on select "Select In" at bounding box center [460, 230] width 146 height 17
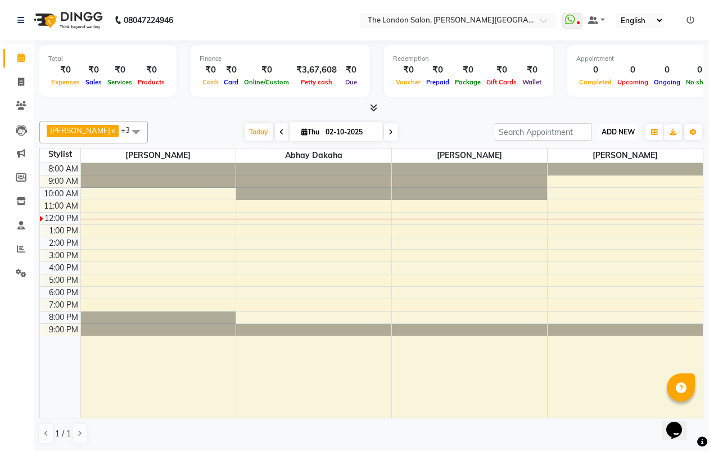
click at [622, 133] on span "ADD NEW" at bounding box center [618, 132] width 33 height 8
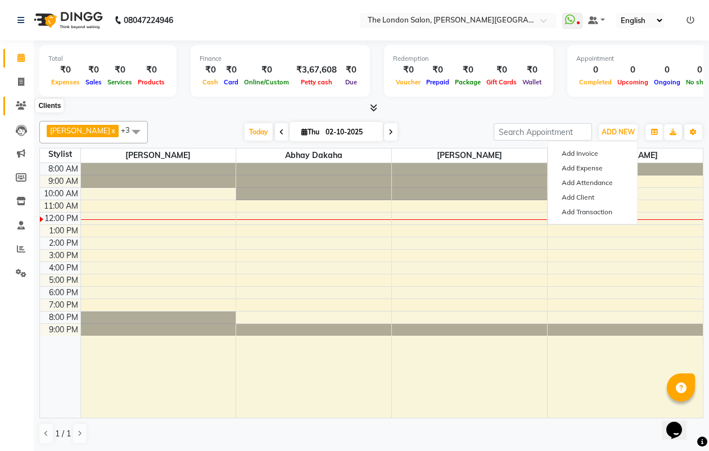
click at [16, 105] on icon at bounding box center [21, 105] width 11 height 8
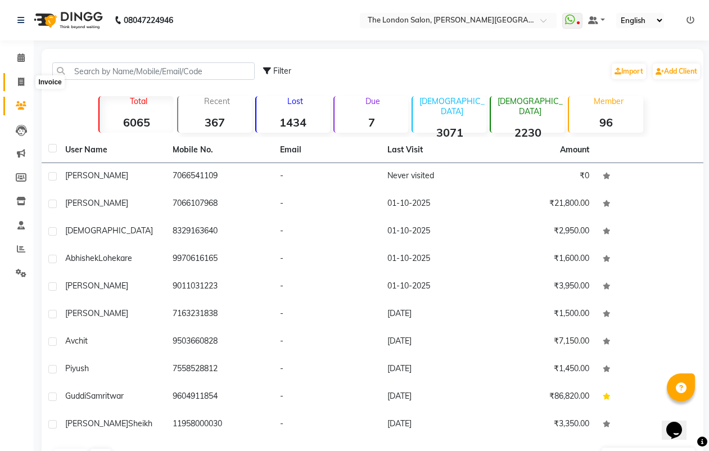
click at [16, 83] on span at bounding box center [21, 82] width 20 height 13
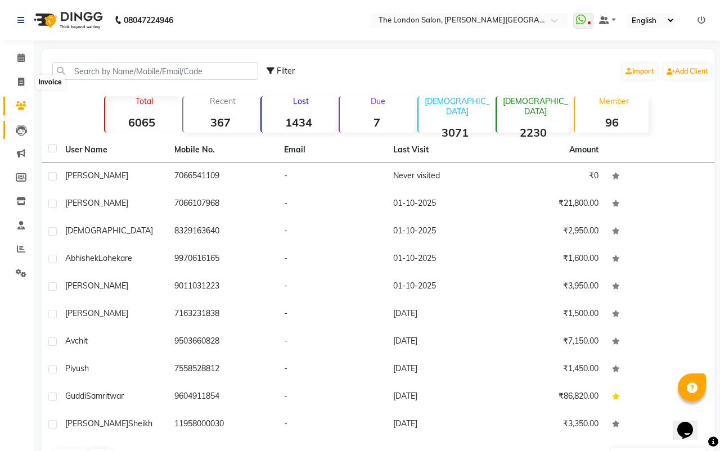
select select "service"
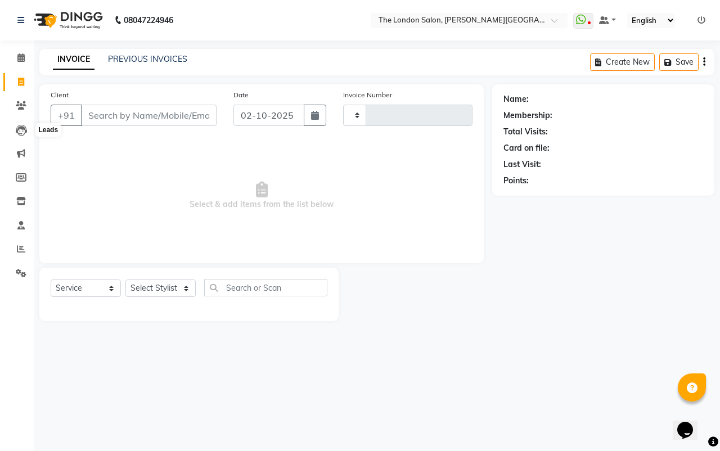
type input "1193"
select select "4682"
click at [31, 100] on body "08047224946 Select Location × The London Salon, Raghuji Nagar WhatsApp Status ✕…" at bounding box center [360, 225] width 720 height 451
click at [15, 98] on link "Clients" at bounding box center [16, 106] width 27 height 19
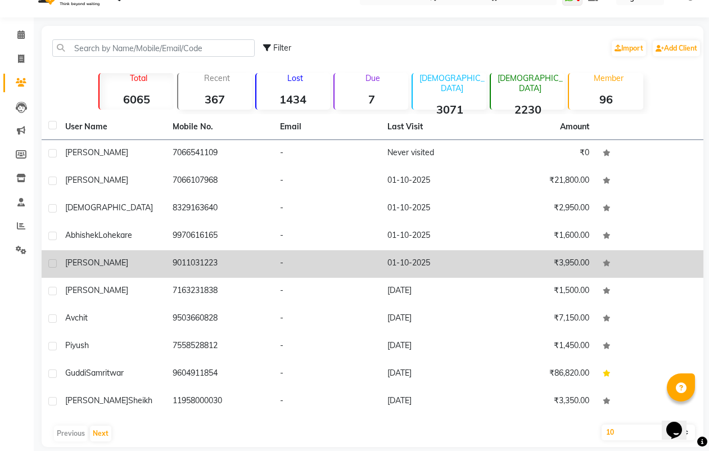
scroll to position [36, 0]
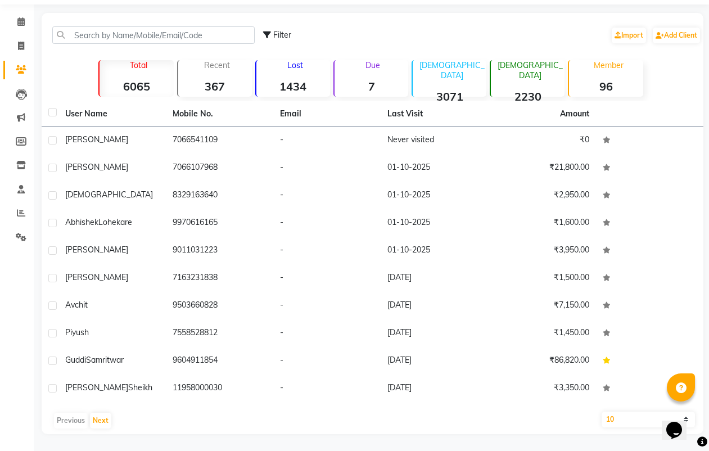
click at [610, 412] on select "10 50 100" at bounding box center [648, 420] width 93 height 16
select select "100"
click at [602, 412] on select "10 50 100" at bounding box center [648, 420] width 93 height 16
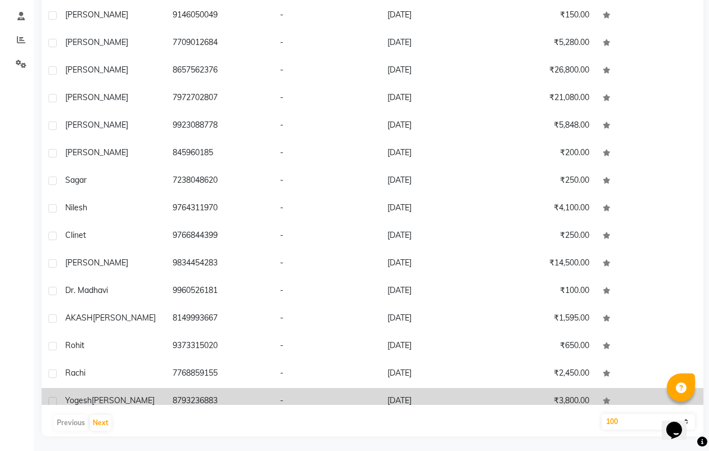
scroll to position [212, 0]
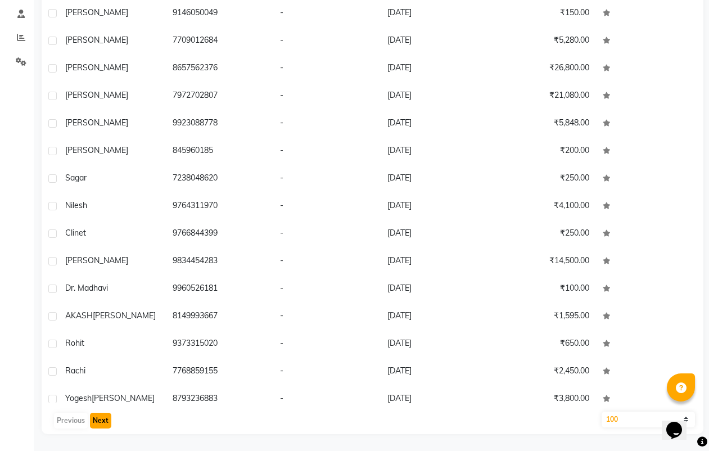
click at [98, 423] on button "Next" at bounding box center [100, 421] width 21 height 16
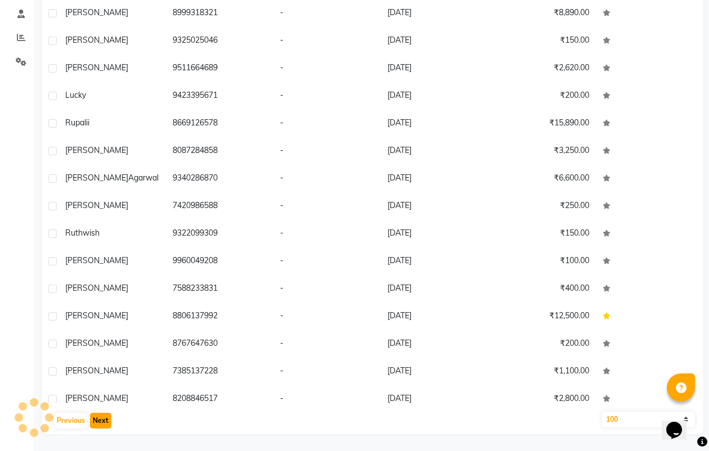
click at [98, 423] on button "Next" at bounding box center [100, 421] width 21 height 16
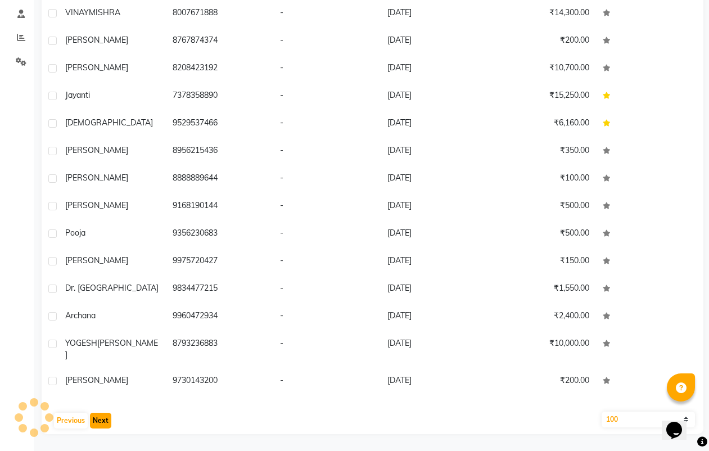
click at [98, 423] on button "Next" at bounding box center [100, 421] width 21 height 16
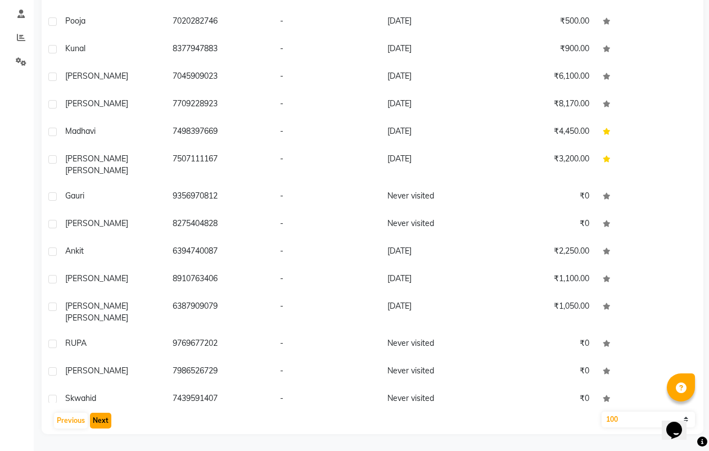
click at [98, 423] on button "Next" at bounding box center [100, 421] width 21 height 16
